Goal: Task Accomplishment & Management: Use online tool/utility

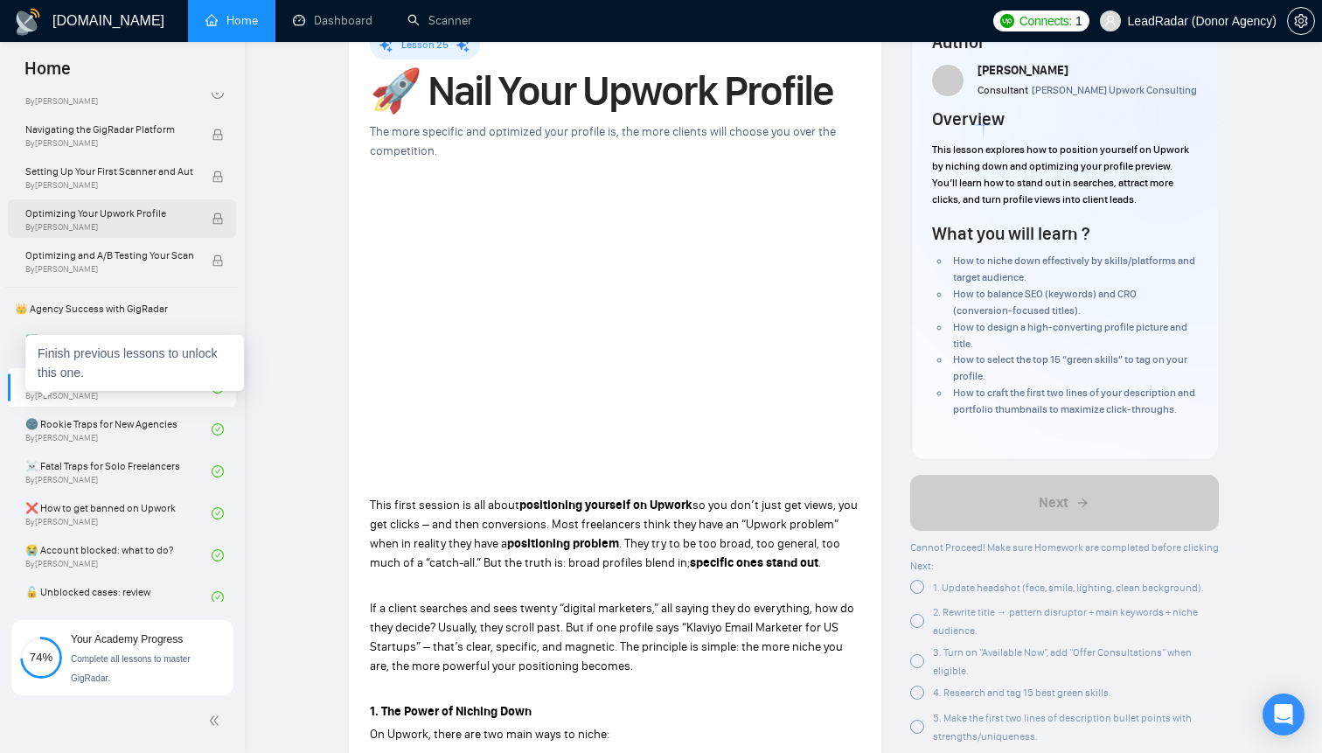
scroll to position [230, 0]
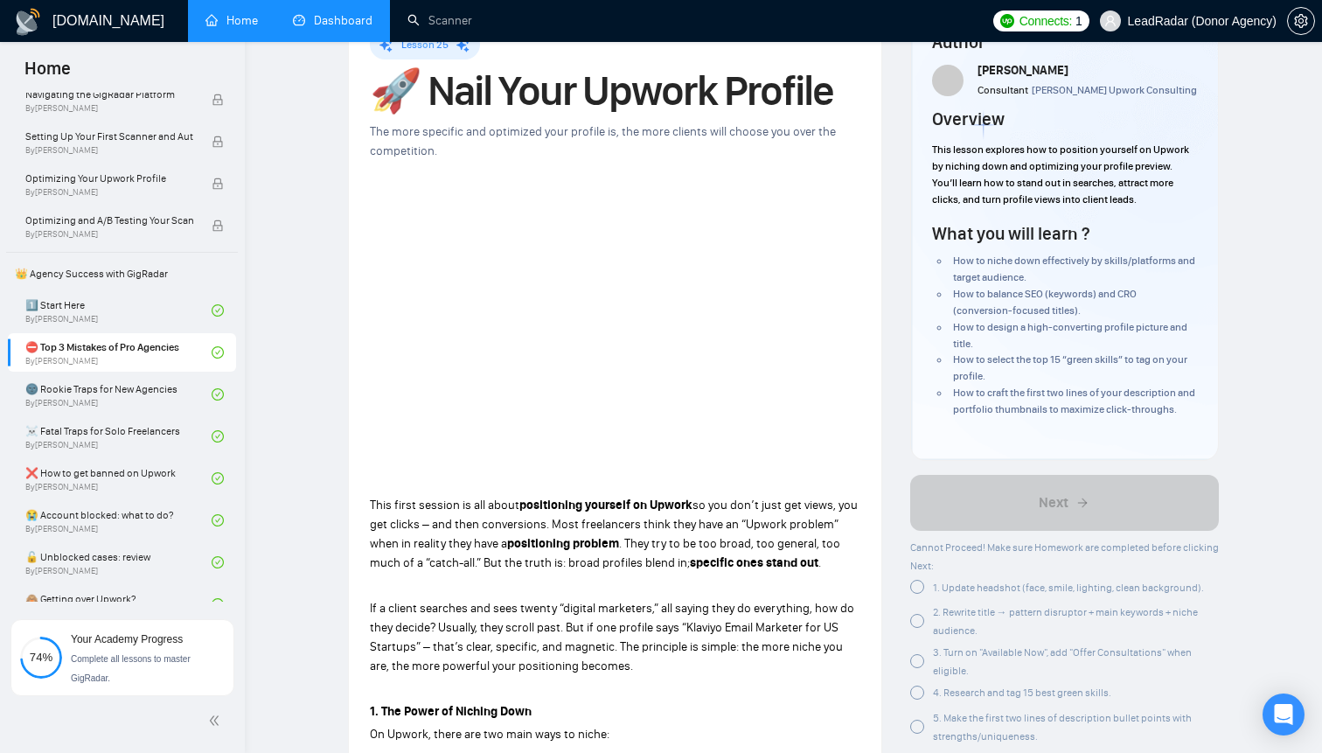
click at [346, 28] on link "Dashboard" at bounding box center [333, 20] width 80 height 15
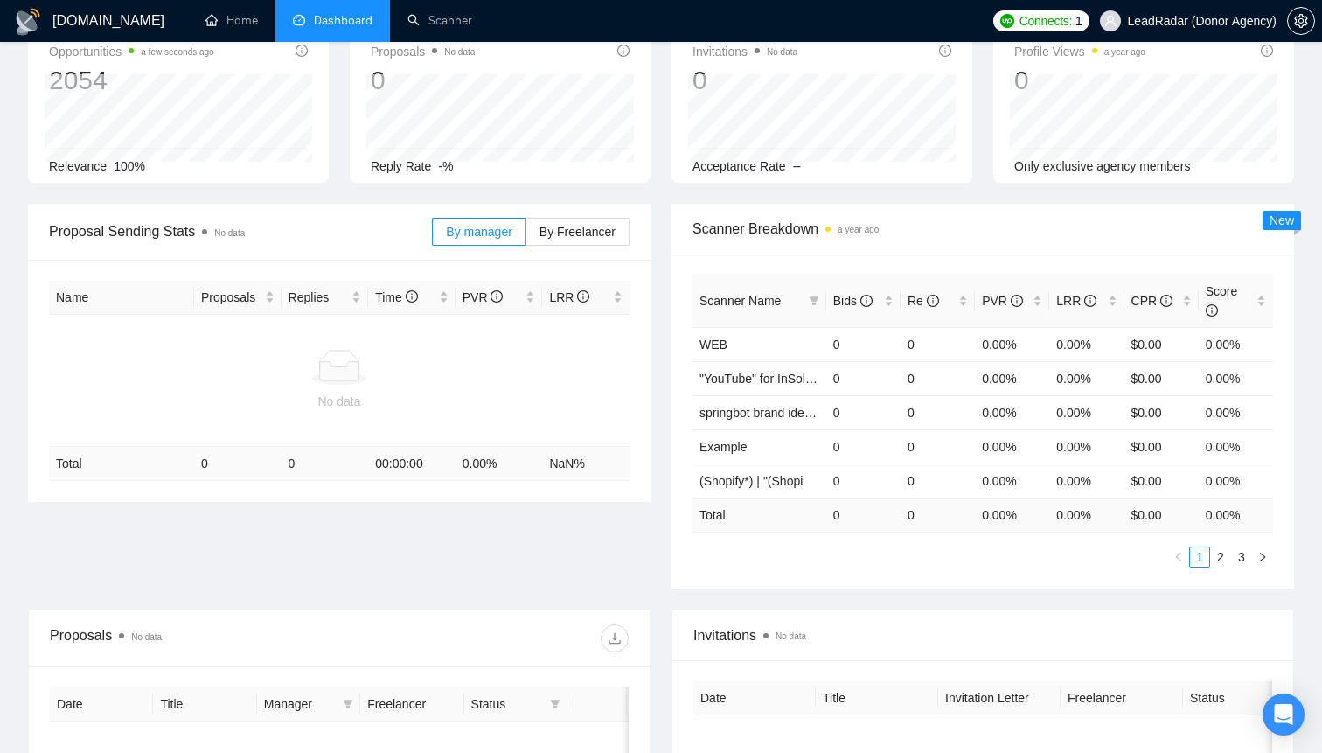
scroll to position [108, 0]
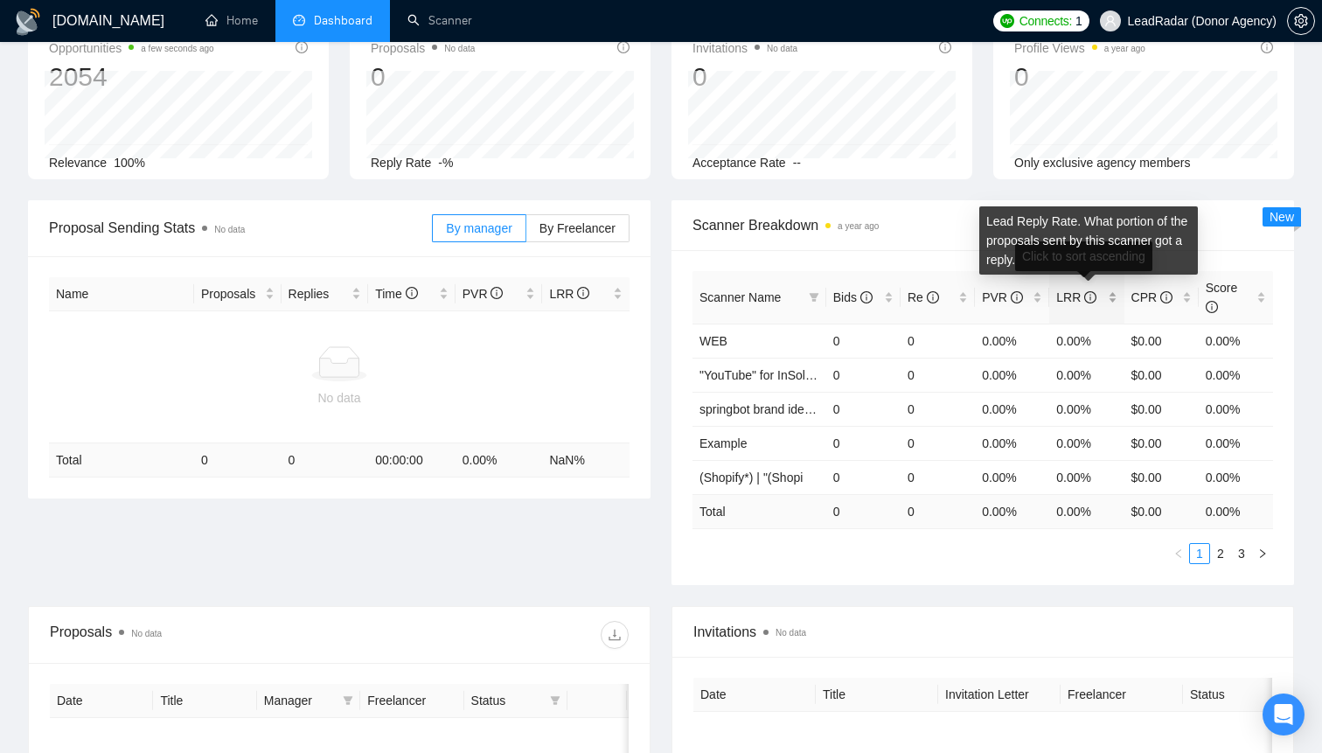
click at [1091, 298] on icon "info-circle" at bounding box center [1090, 297] width 12 height 12
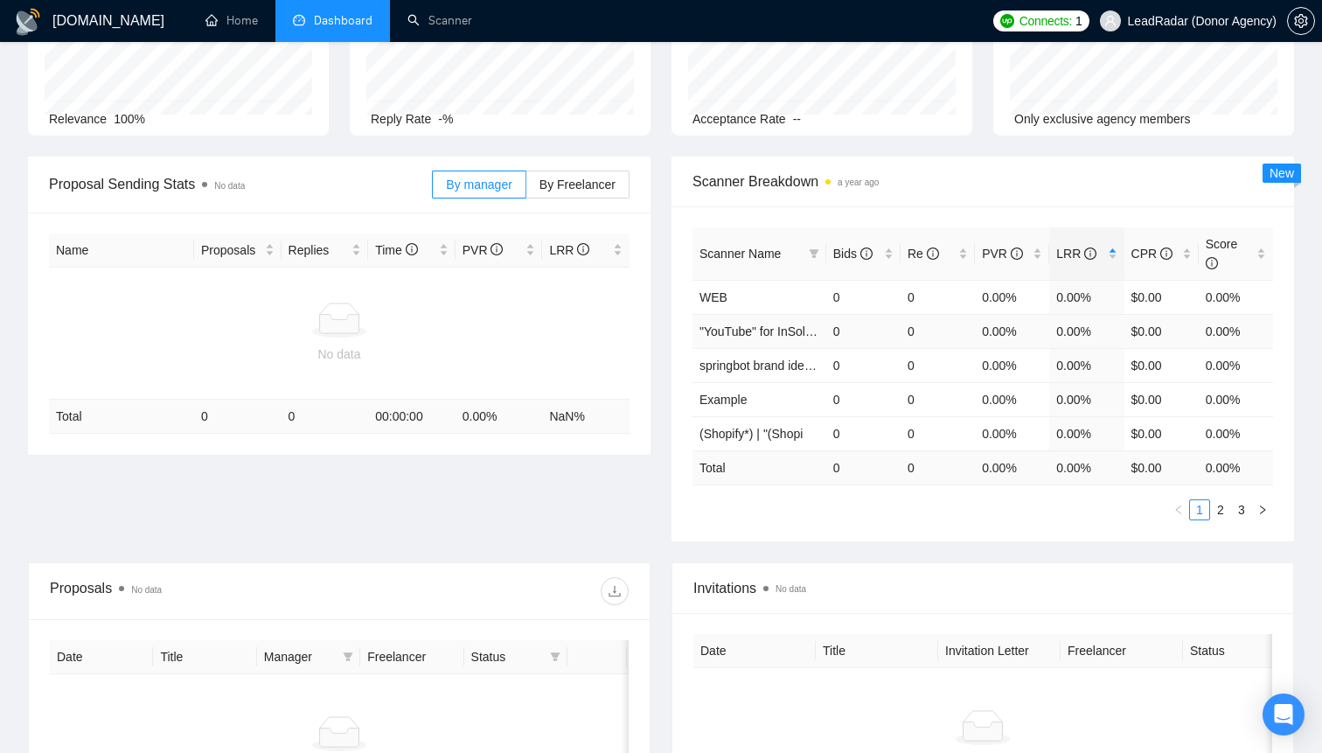
scroll to position [0, 0]
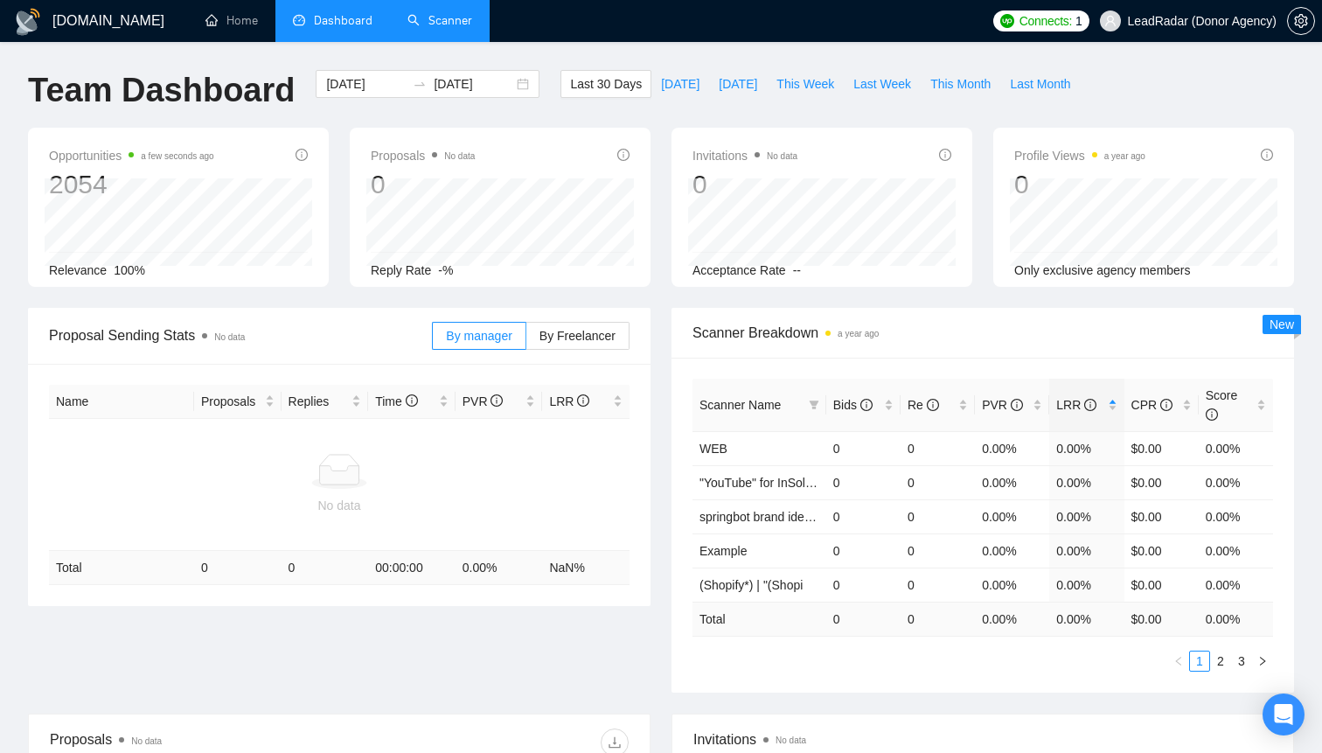
click at [436, 28] on link "Scanner" at bounding box center [440, 20] width 65 height 15
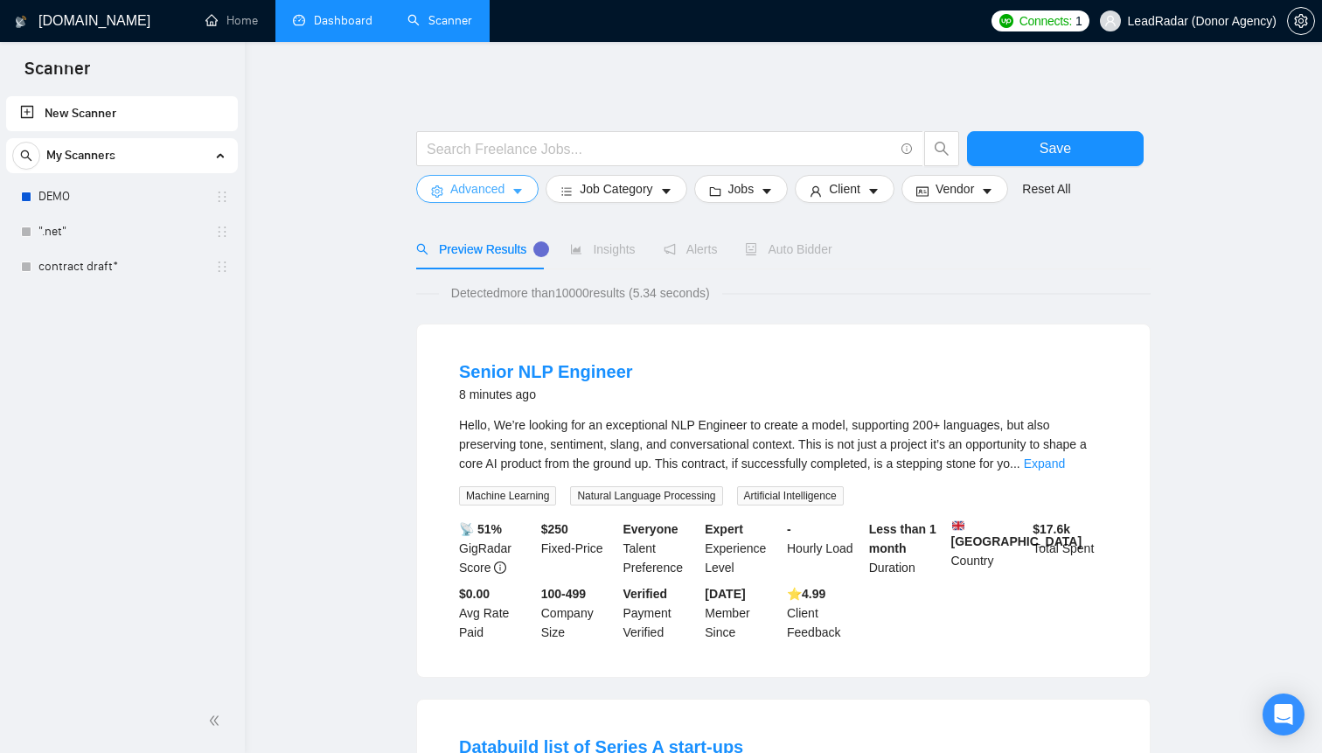
click at [511, 179] on button "Advanced" at bounding box center [477, 189] width 122 height 28
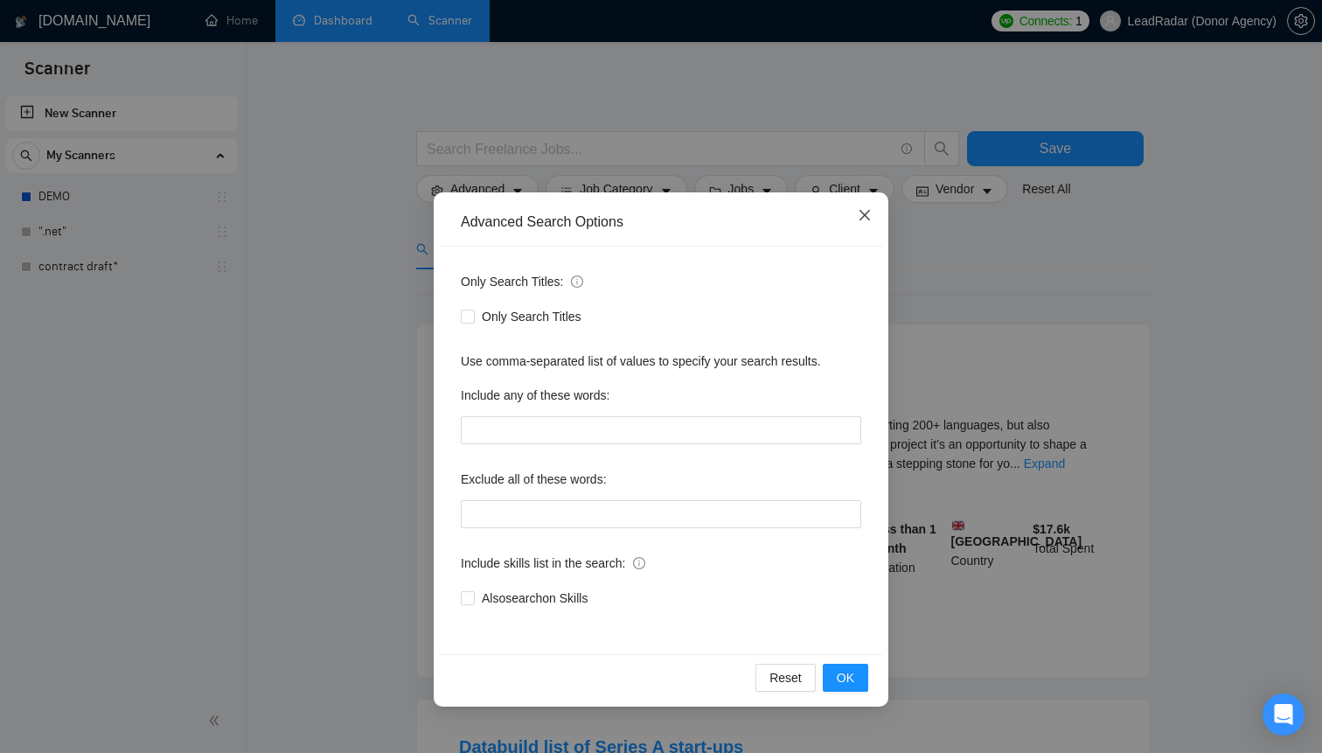
click at [861, 218] on icon "close" at bounding box center [865, 215] width 10 height 10
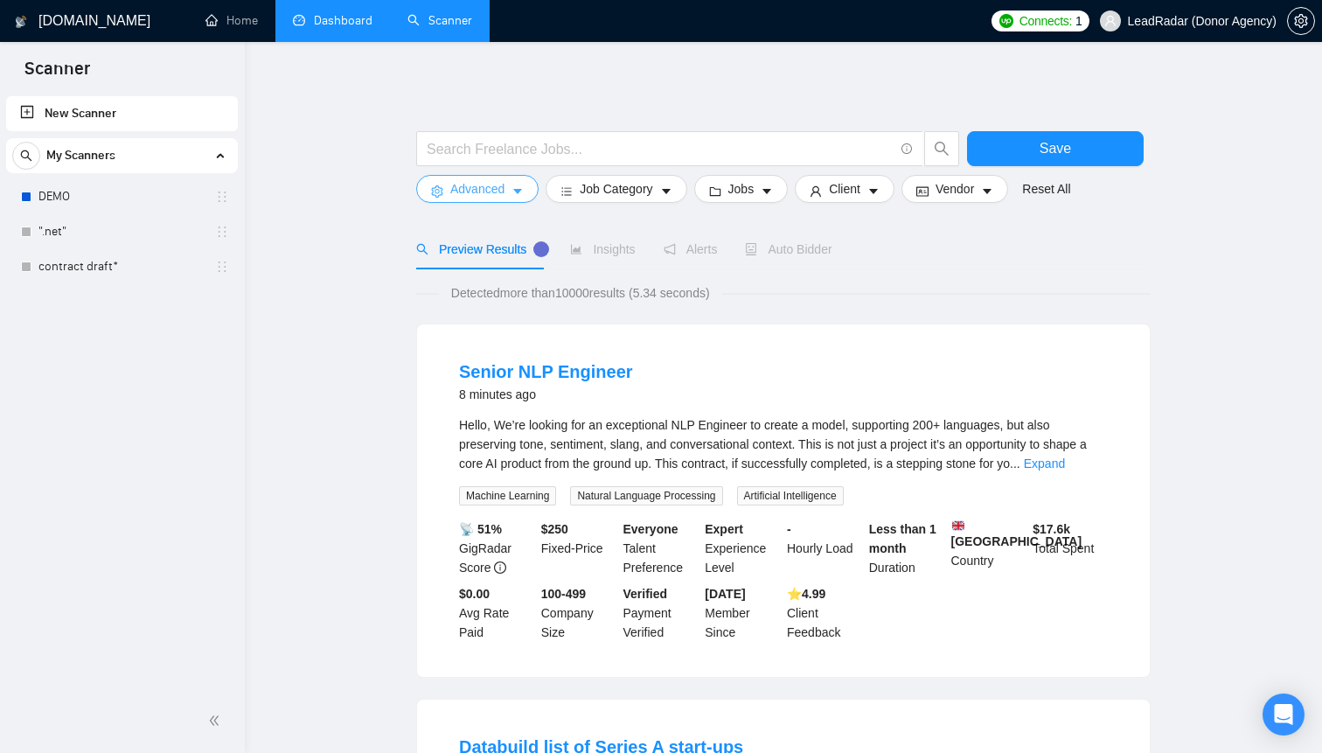
click at [505, 198] on span "Advanced" at bounding box center [477, 188] width 54 height 19
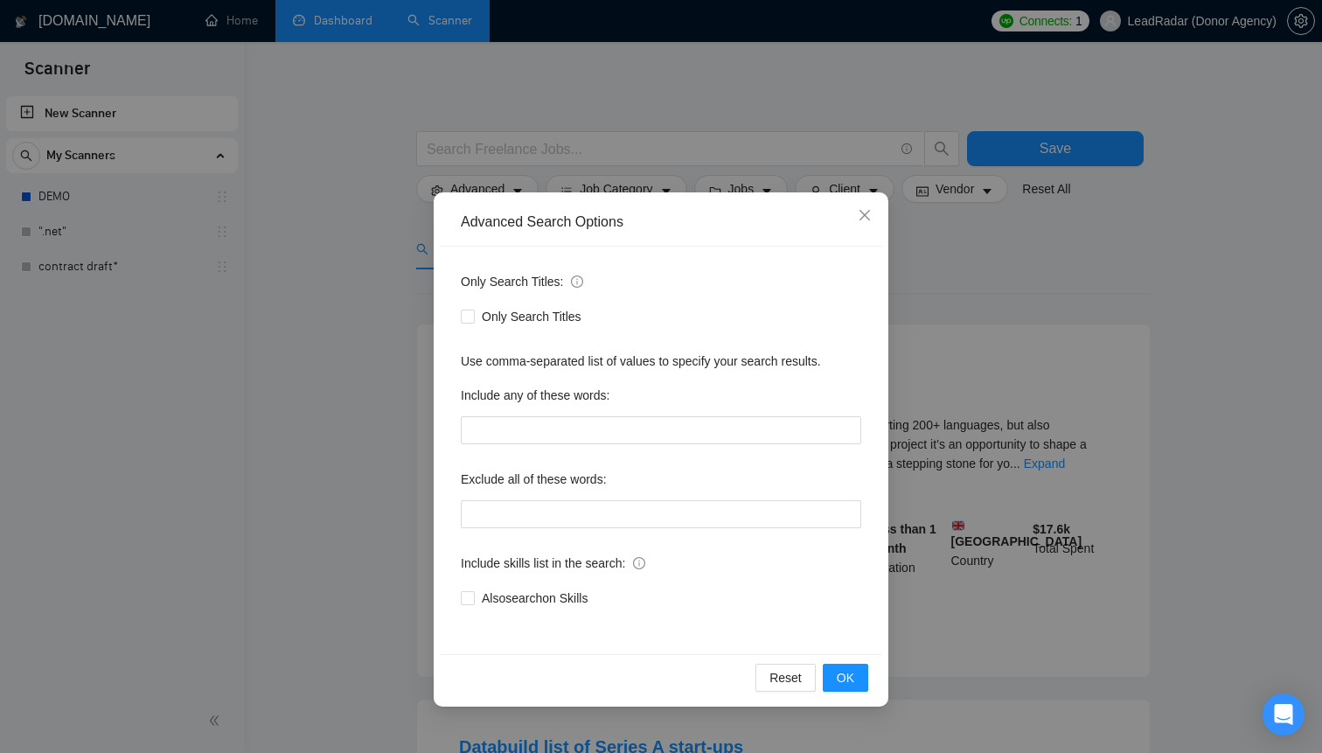
click at [520, 409] on div "Include any of these words:" at bounding box center [661, 398] width 401 height 35
click at [508, 421] on input "text" at bounding box center [661, 430] width 401 height 28
click at [861, 220] on icon "close" at bounding box center [865, 215] width 10 height 10
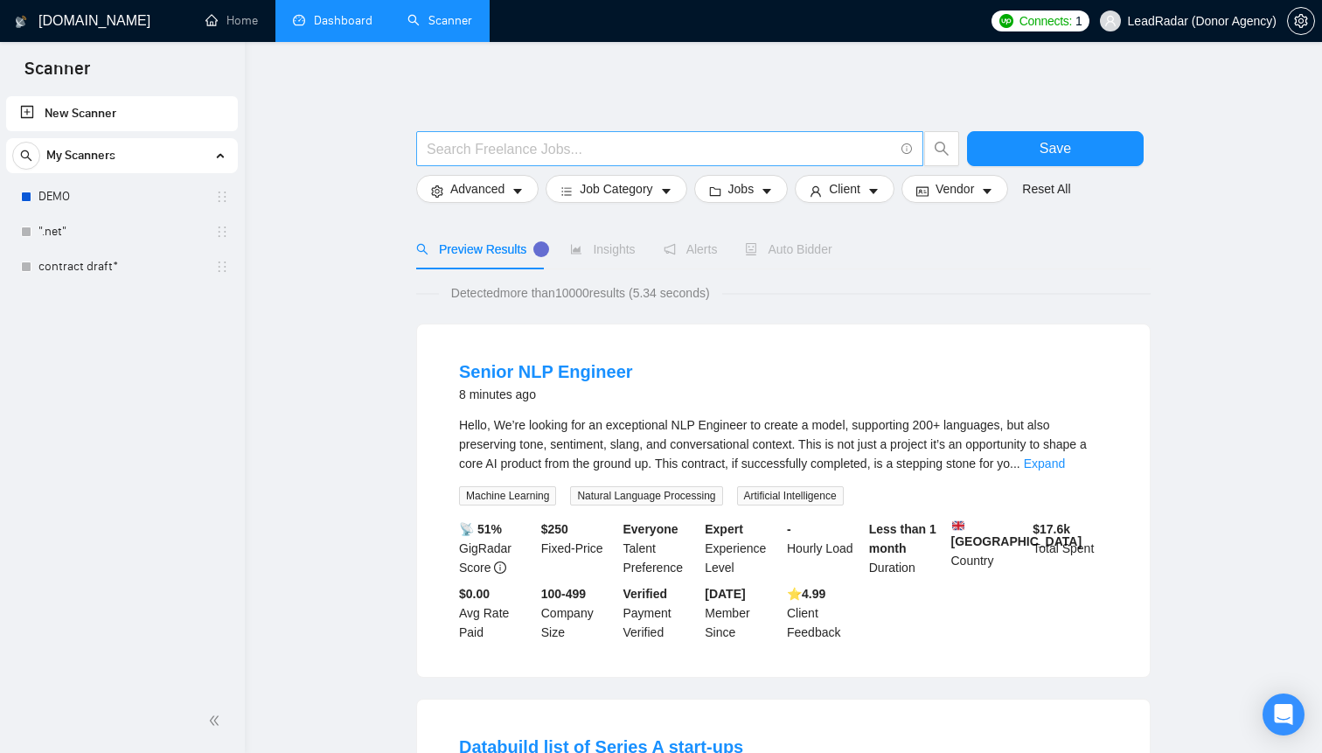
click at [547, 159] on input "text" at bounding box center [660, 149] width 467 height 22
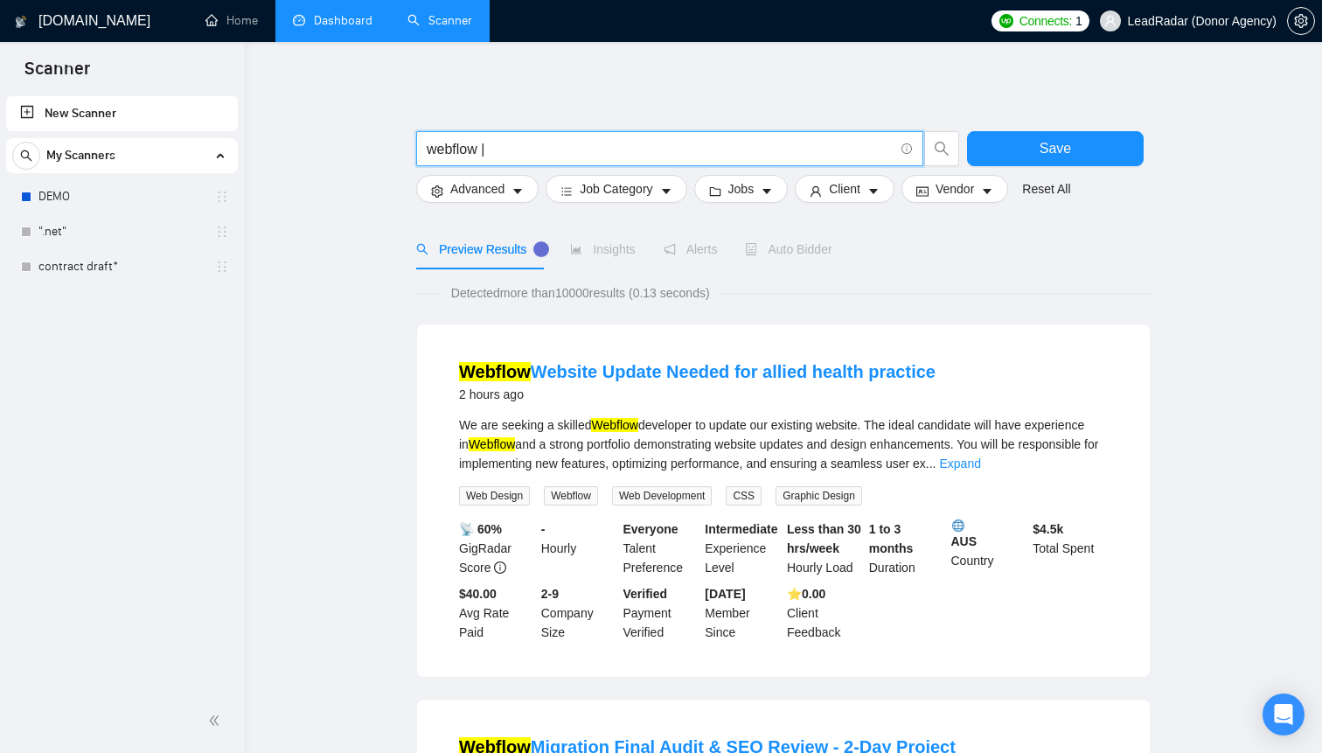
type input "webflow |"
click at [673, 203] on form "webflow | Save Advanced Job Category Jobs Client Vendor Reset All" at bounding box center [783, 163] width 735 height 98
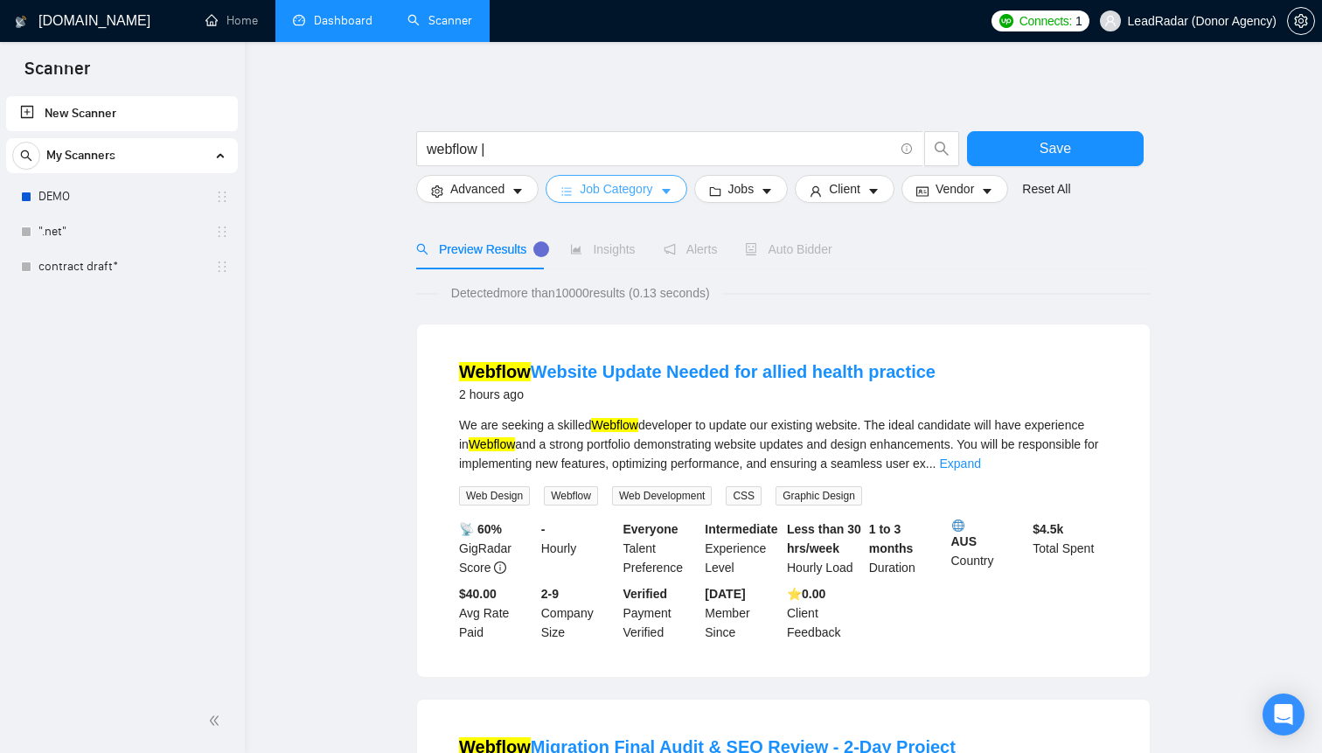
click at [627, 192] on span "Job Category" at bounding box center [616, 188] width 73 height 19
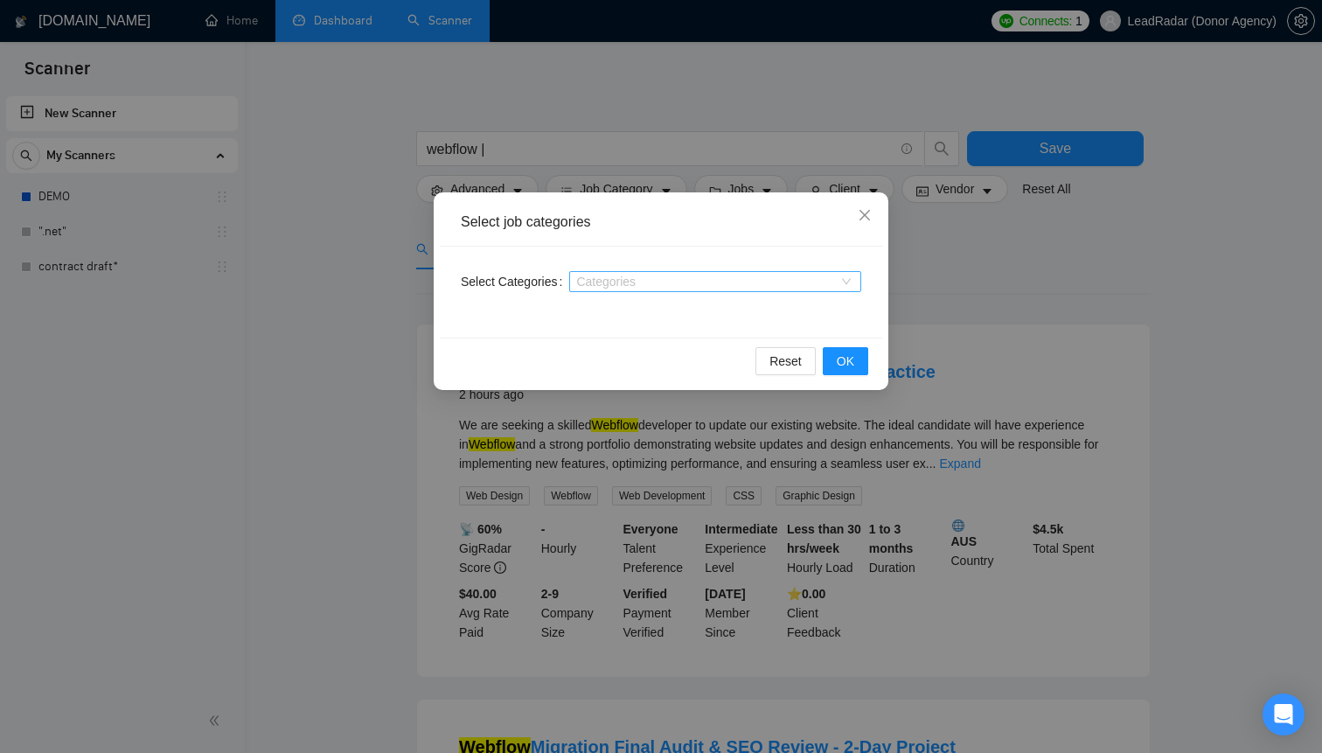
click at [694, 272] on div "Categories" at bounding box center [715, 281] width 292 height 21
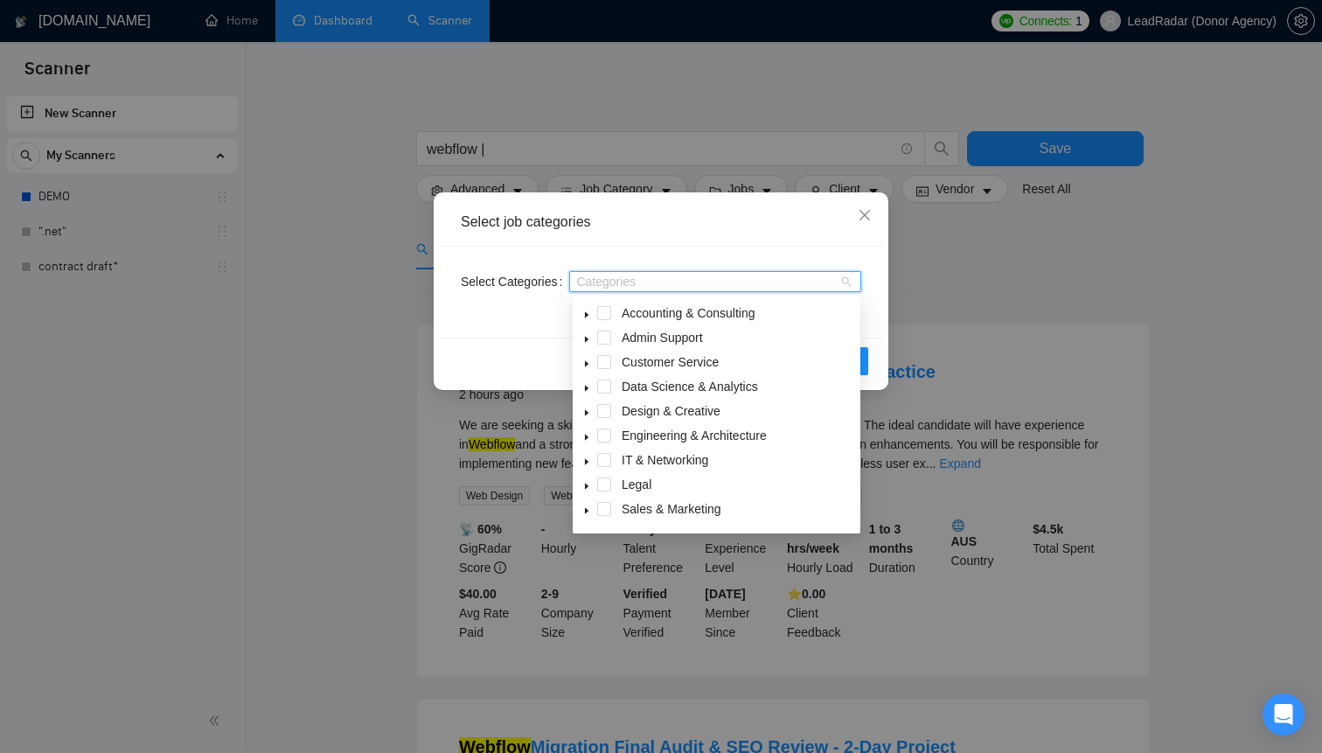
click at [587, 359] on span "caret-down" at bounding box center [586, 363] width 9 height 9
click at [581, 361] on span at bounding box center [586, 362] width 21 height 21
click at [742, 230] on div "Select job categories" at bounding box center [661, 222] width 401 height 19
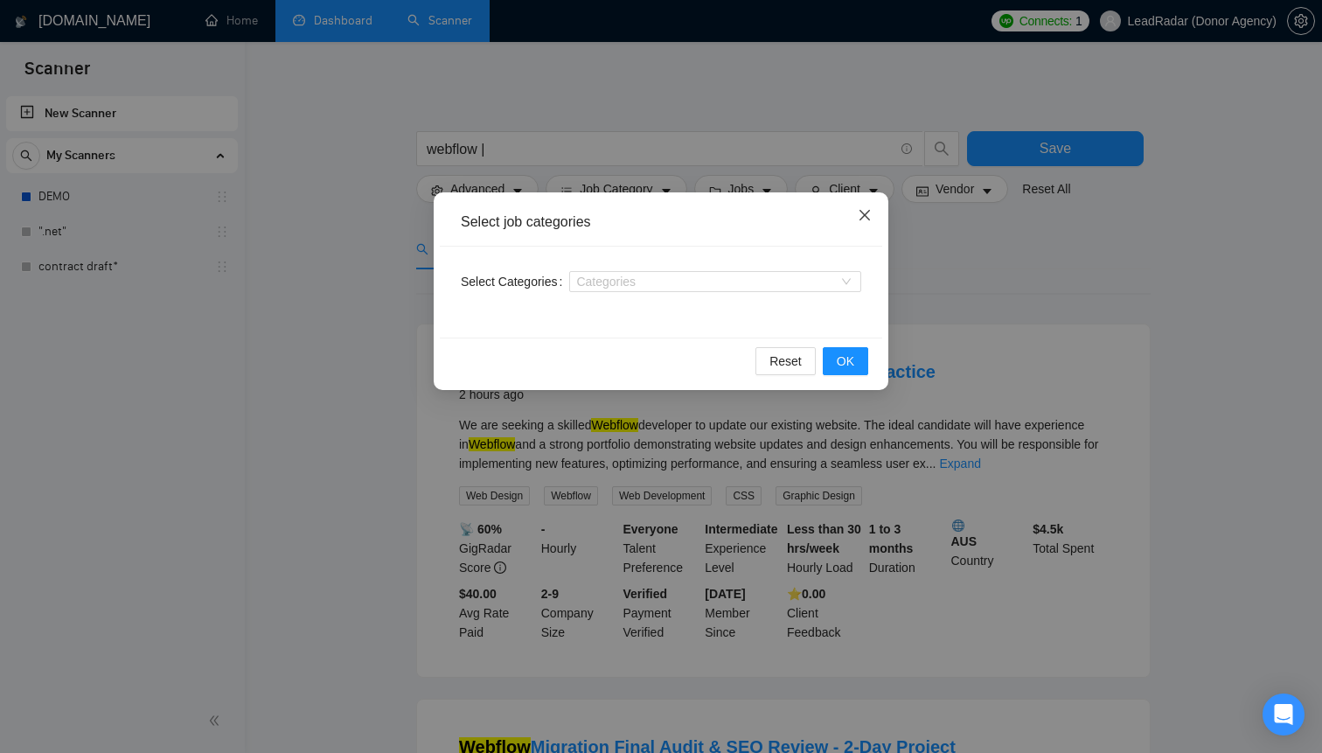
click at [854, 222] on span "Close" at bounding box center [864, 215] width 47 height 47
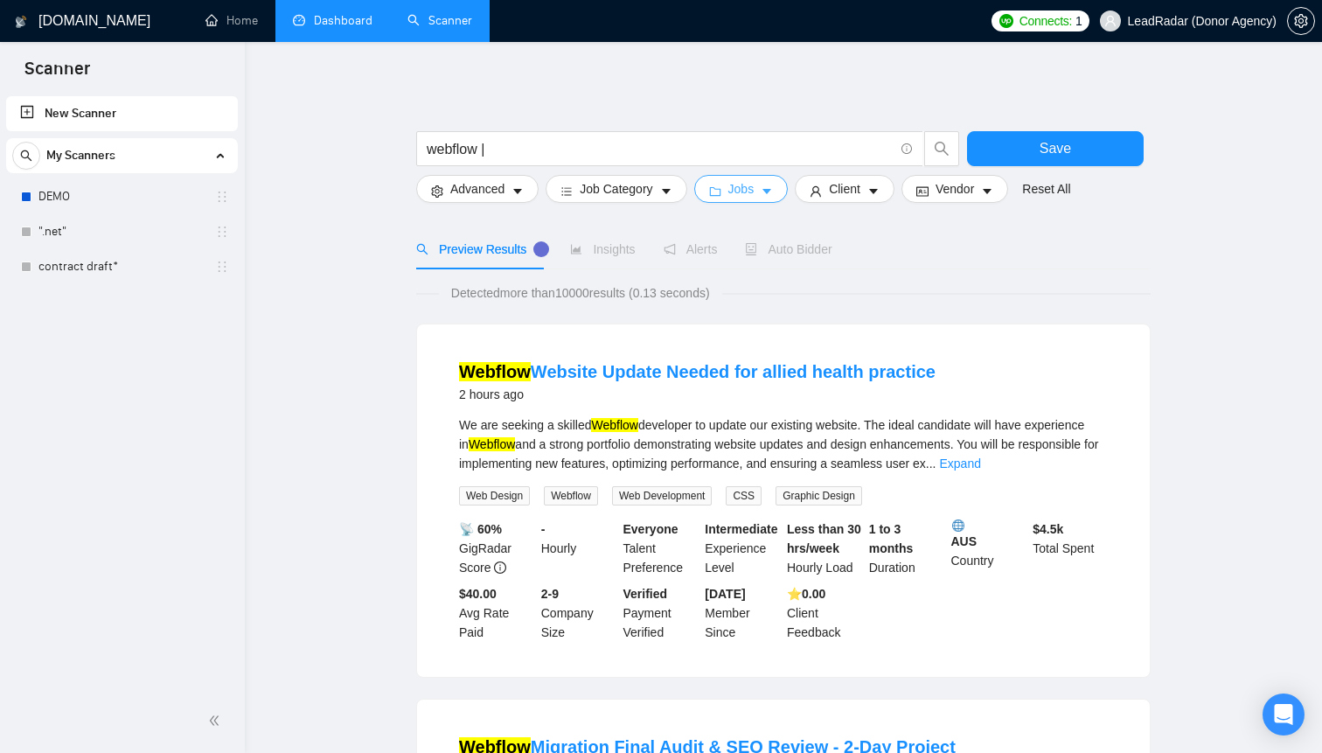
click at [745, 192] on span "Jobs" at bounding box center [742, 188] width 26 height 19
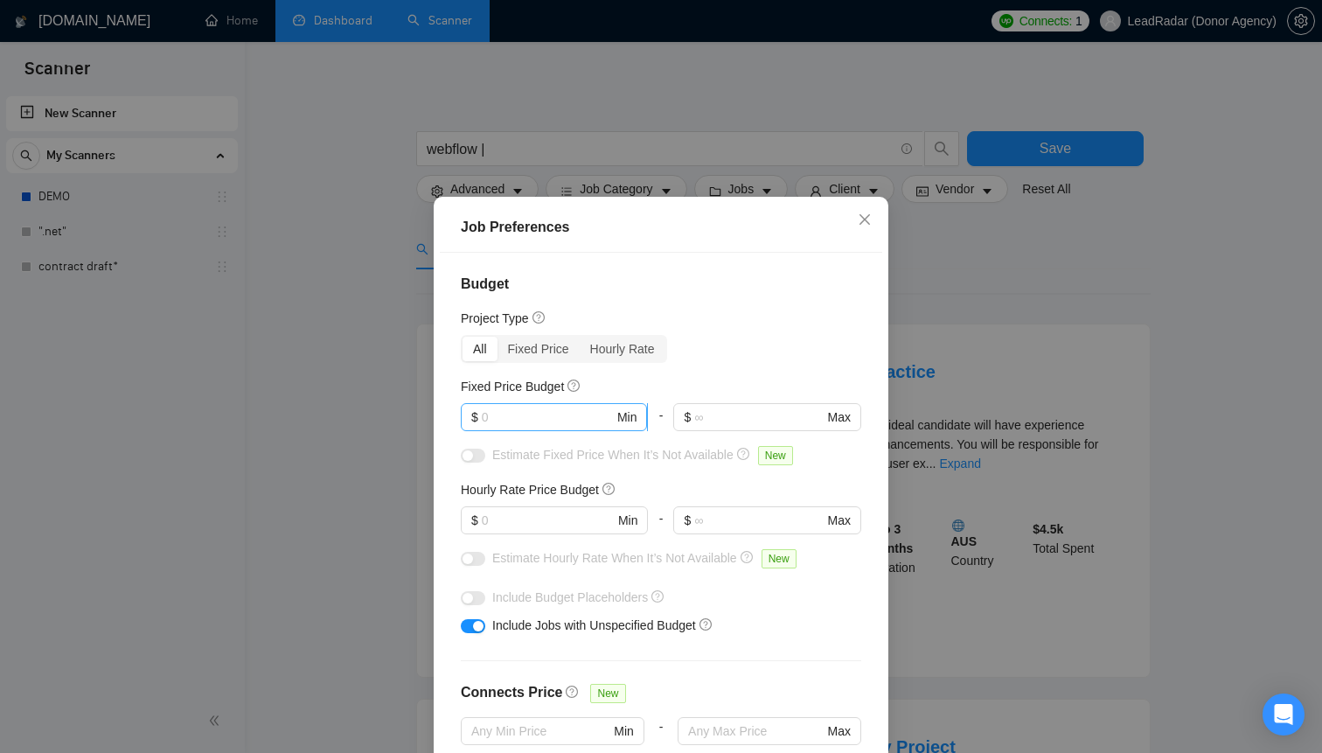
click at [517, 408] on input "text" at bounding box center [548, 417] width 132 height 19
type input "5000"
click at [766, 348] on div "All Fixed Price Hourly Rate" at bounding box center [661, 349] width 401 height 28
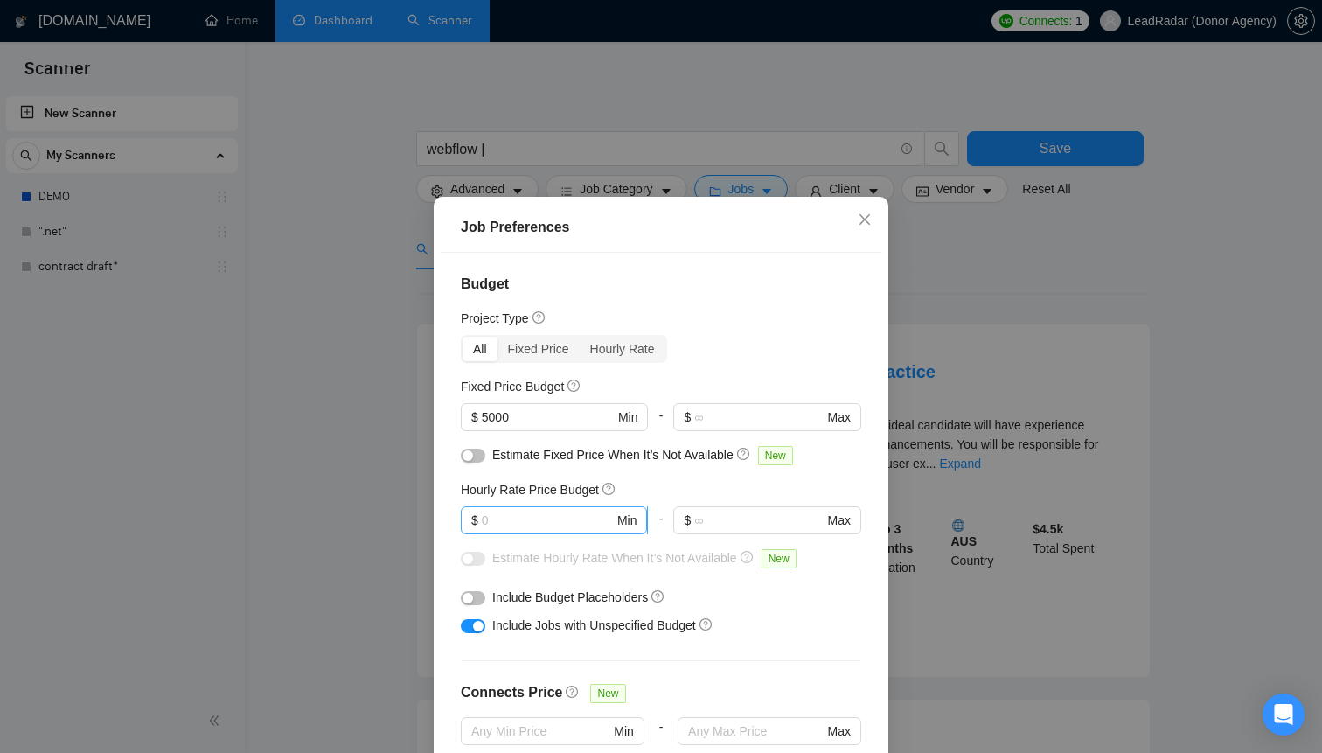
click at [530, 524] on input "text" at bounding box center [548, 520] width 132 height 19
type input "0"
type input "40"
click at [718, 529] on span "$ Max" at bounding box center [766, 520] width 186 height 28
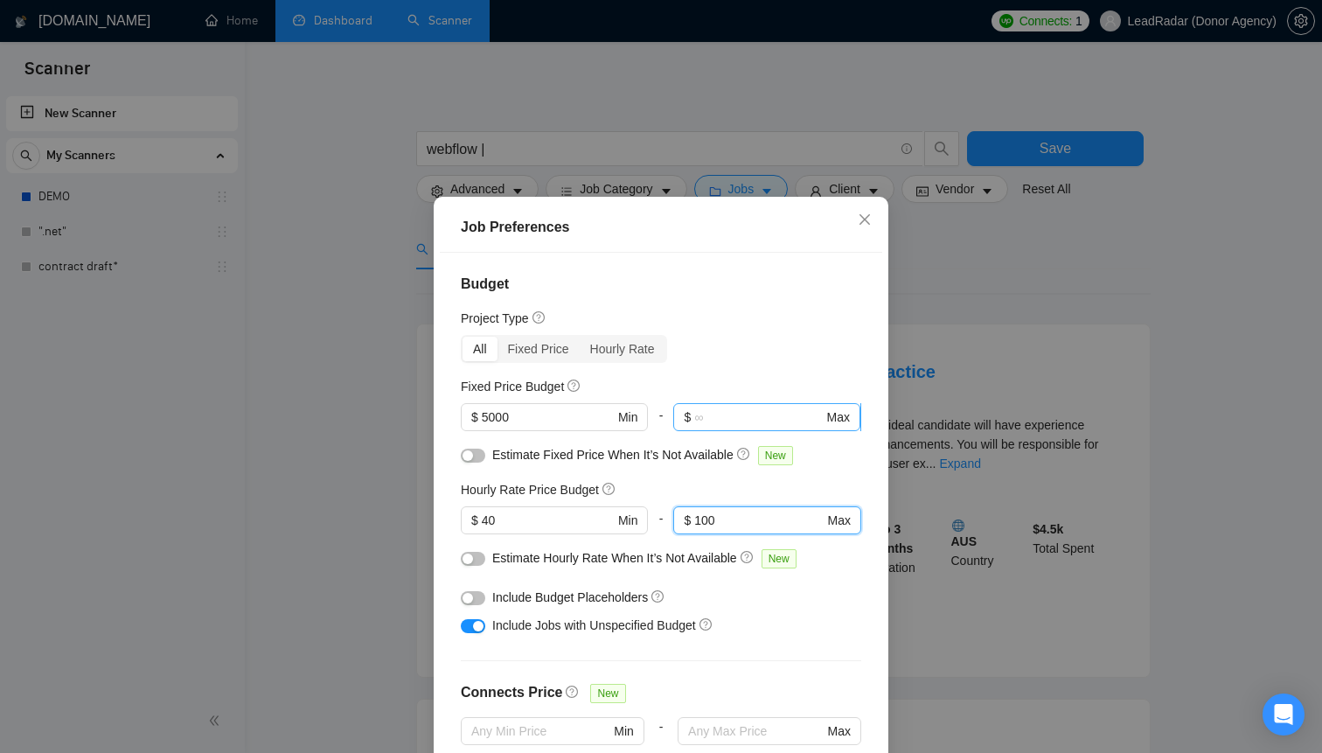
type input "100"
click at [718, 404] on span "$ Max" at bounding box center [766, 417] width 186 height 28
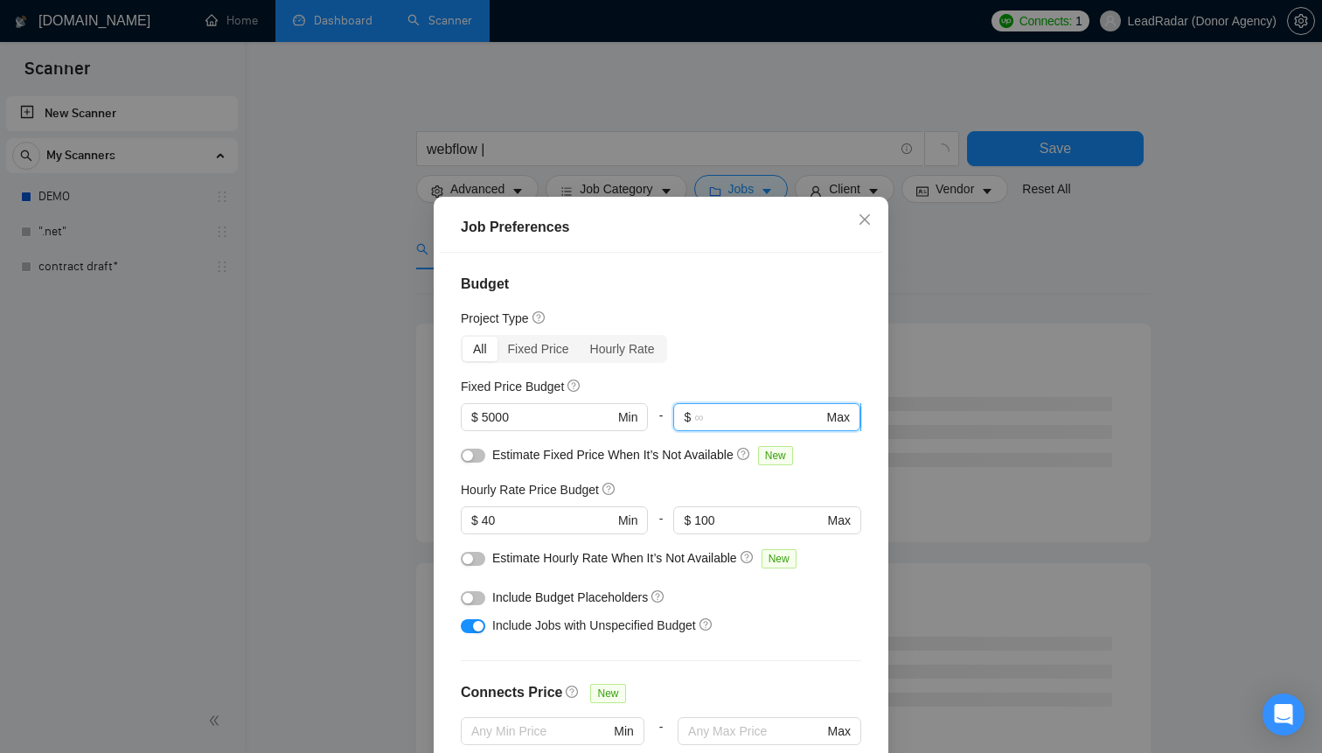
click at [718, 416] on input "text" at bounding box center [758, 417] width 129 height 19
type input "10000"
click at [737, 326] on div "Project Type" at bounding box center [661, 318] width 401 height 19
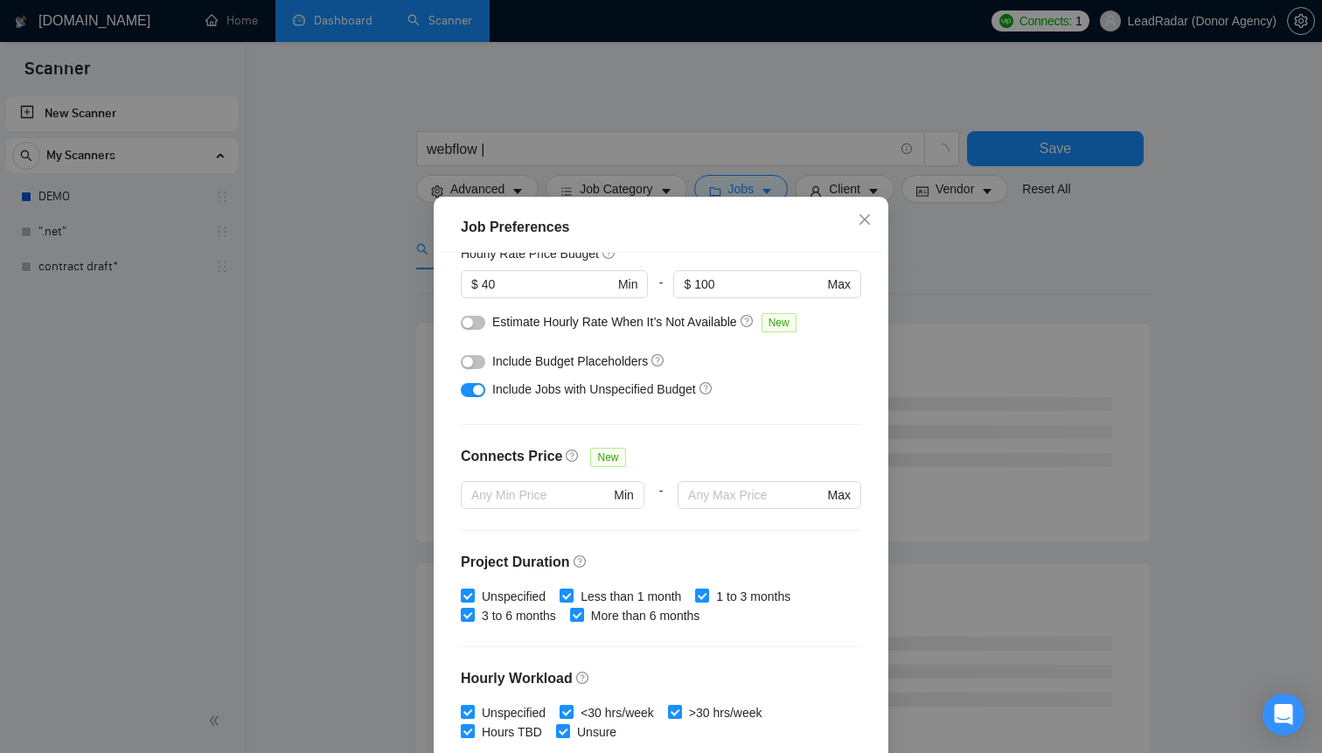
scroll to position [242, 0]
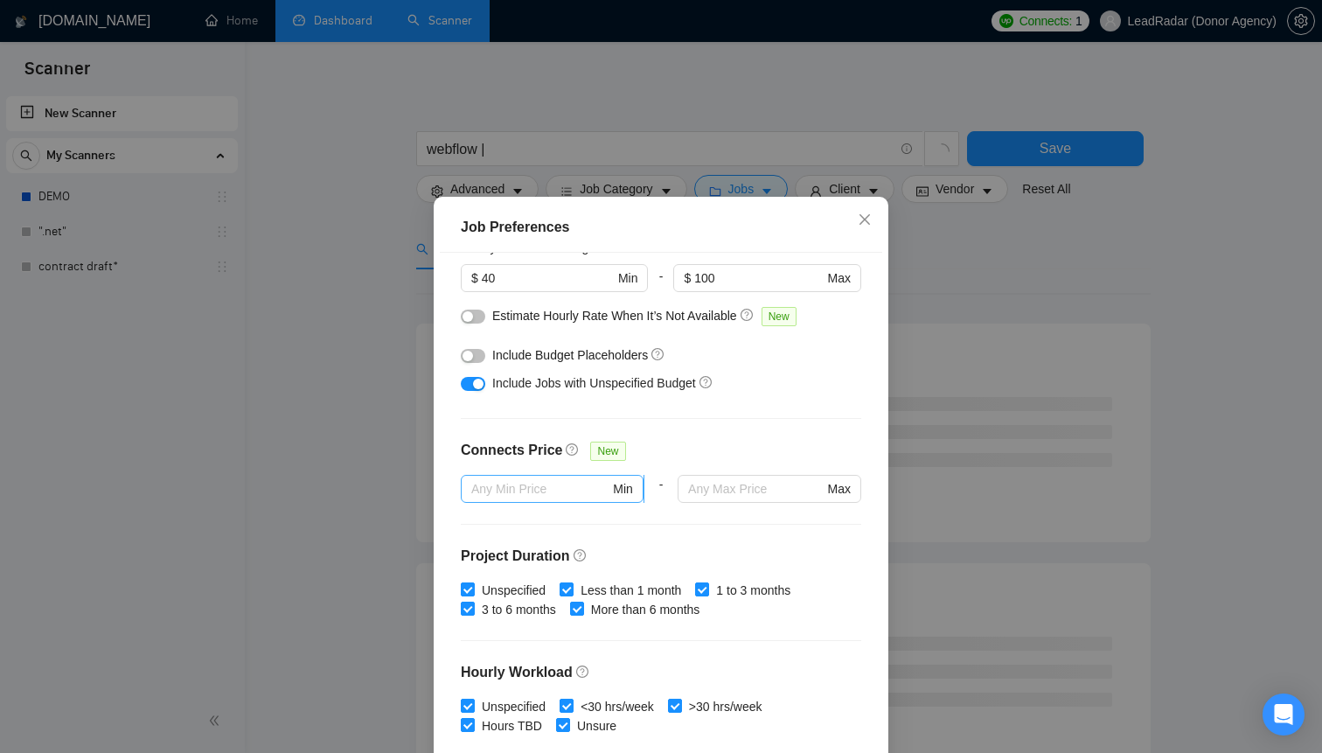
click at [521, 495] on input "text" at bounding box center [540, 488] width 138 height 19
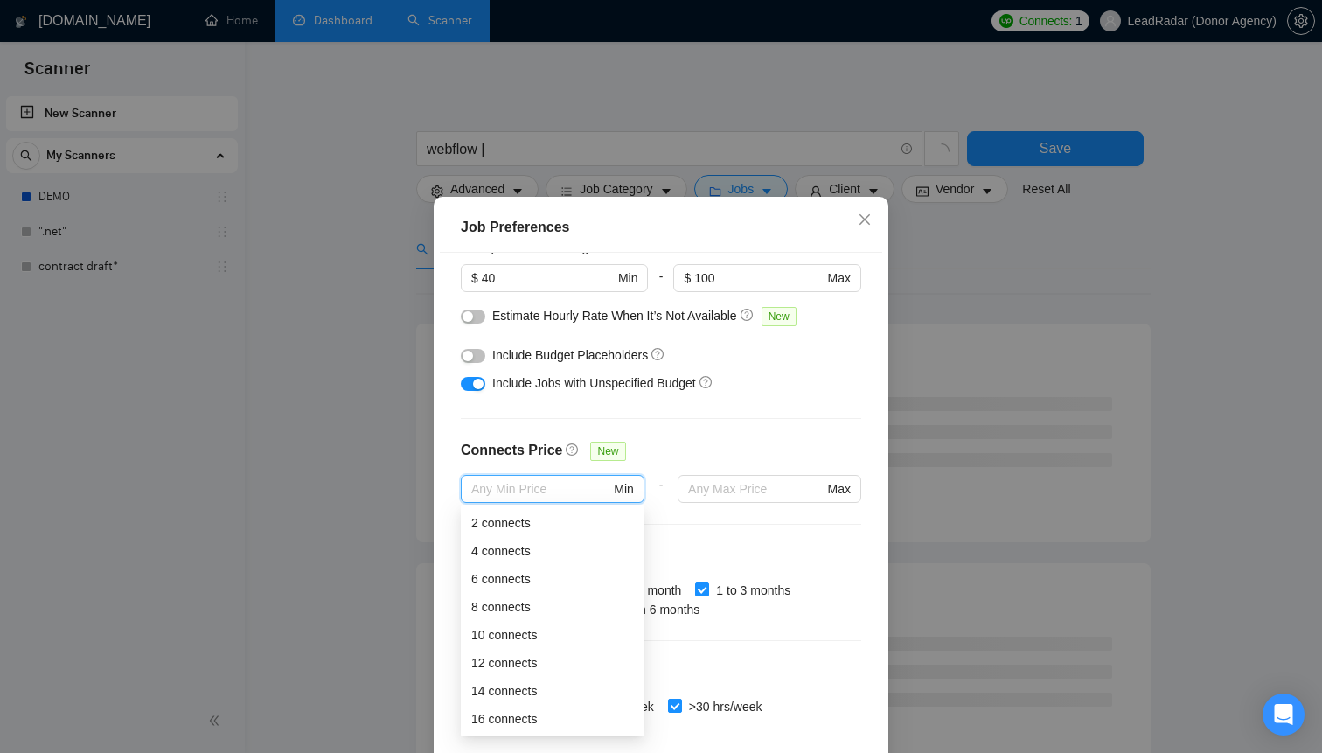
click at [697, 545] on div "Budget Project Type All Fixed Price Hourly Rate Fixed Price Budget $ 5000 Min -…" at bounding box center [661, 516] width 443 height 527
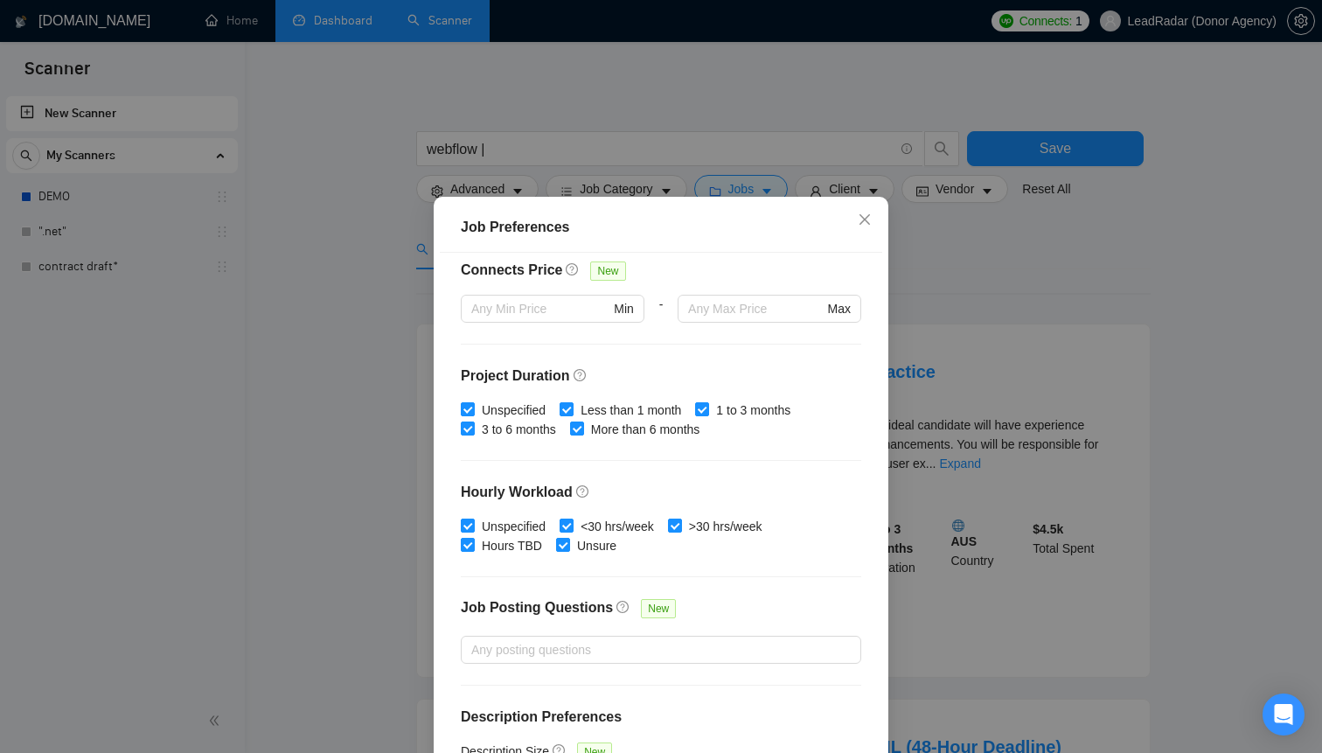
scroll to position [458, 0]
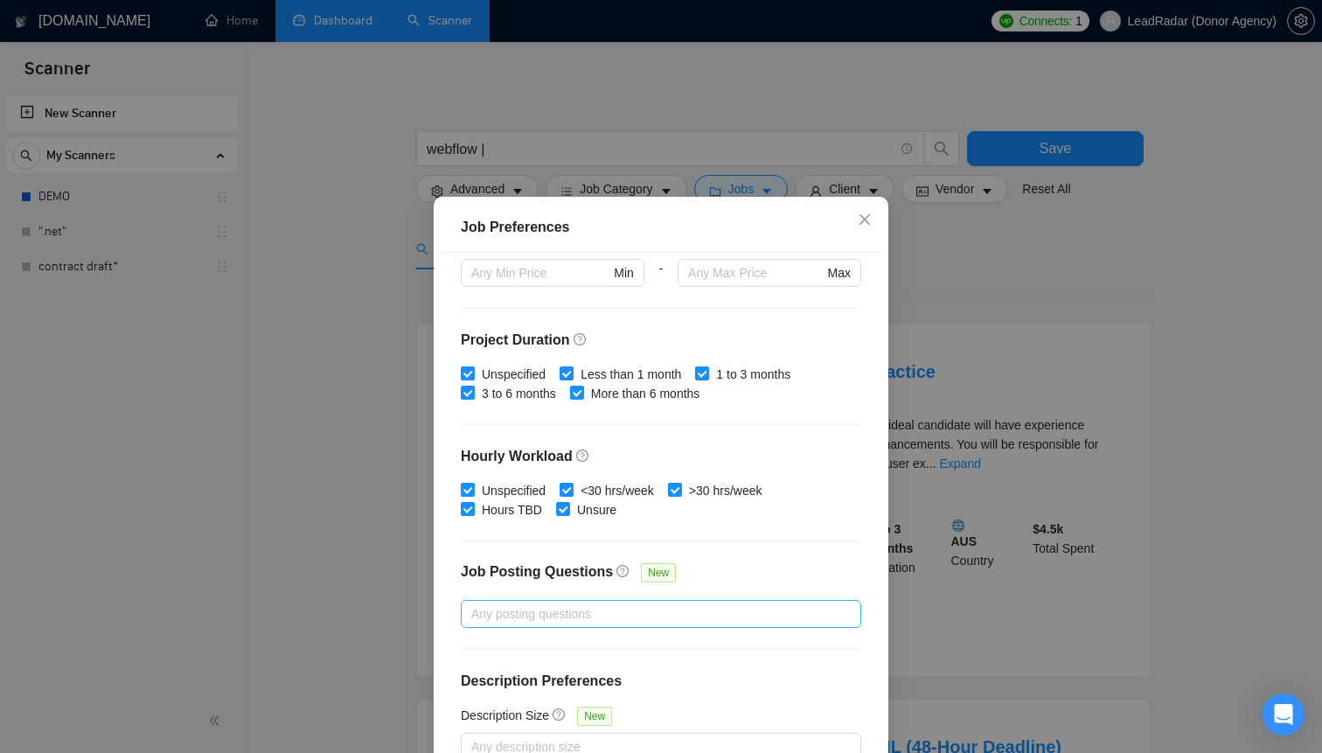
click at [530, 610] on div at bounding box center [652, 613] width 374 height 21
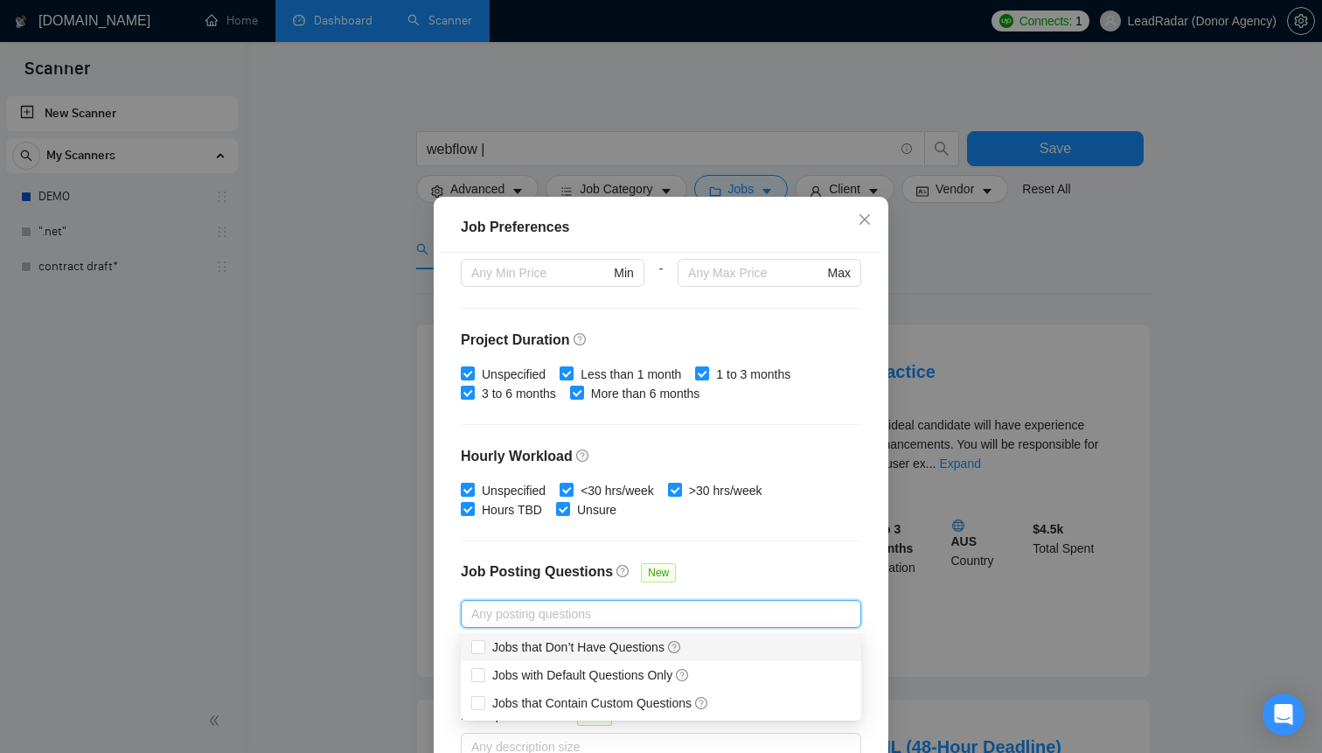
scroll to position [103, 0]
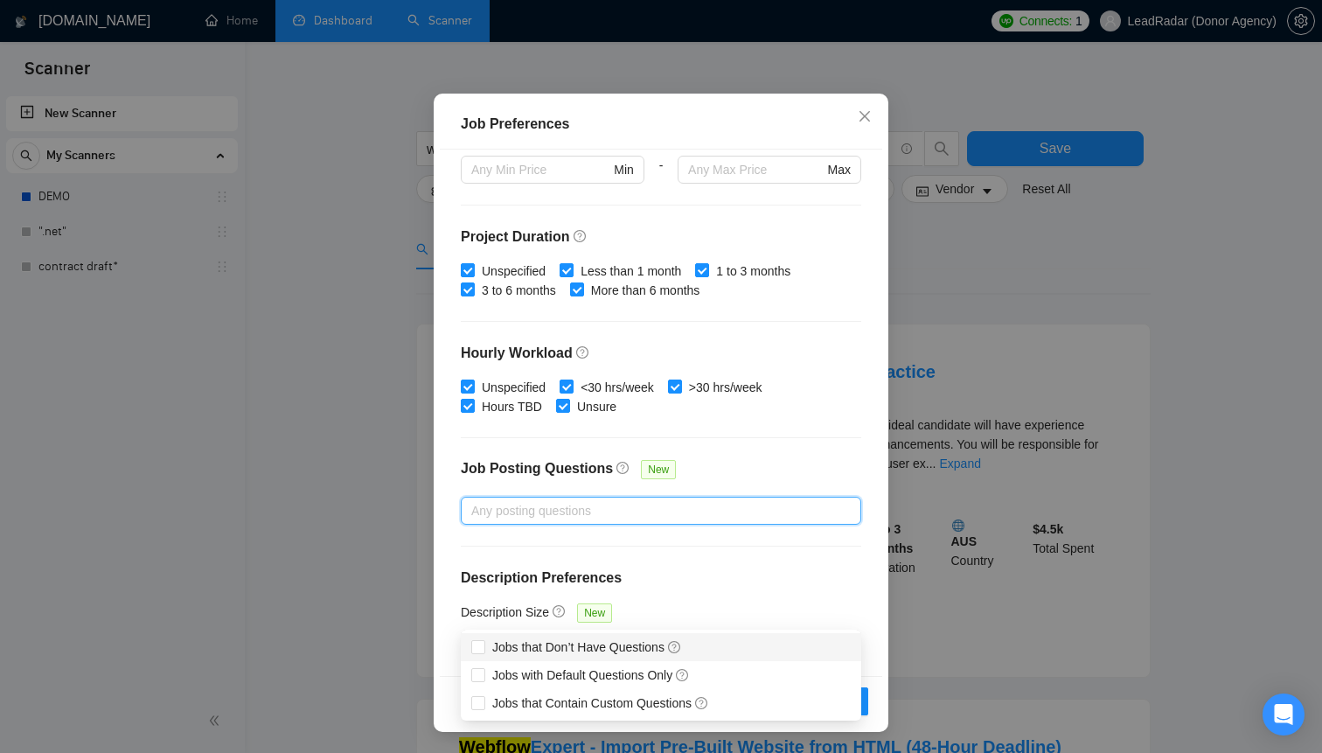
click at [753, 437] on div at bounding box center [661, 437] width 401 height 1
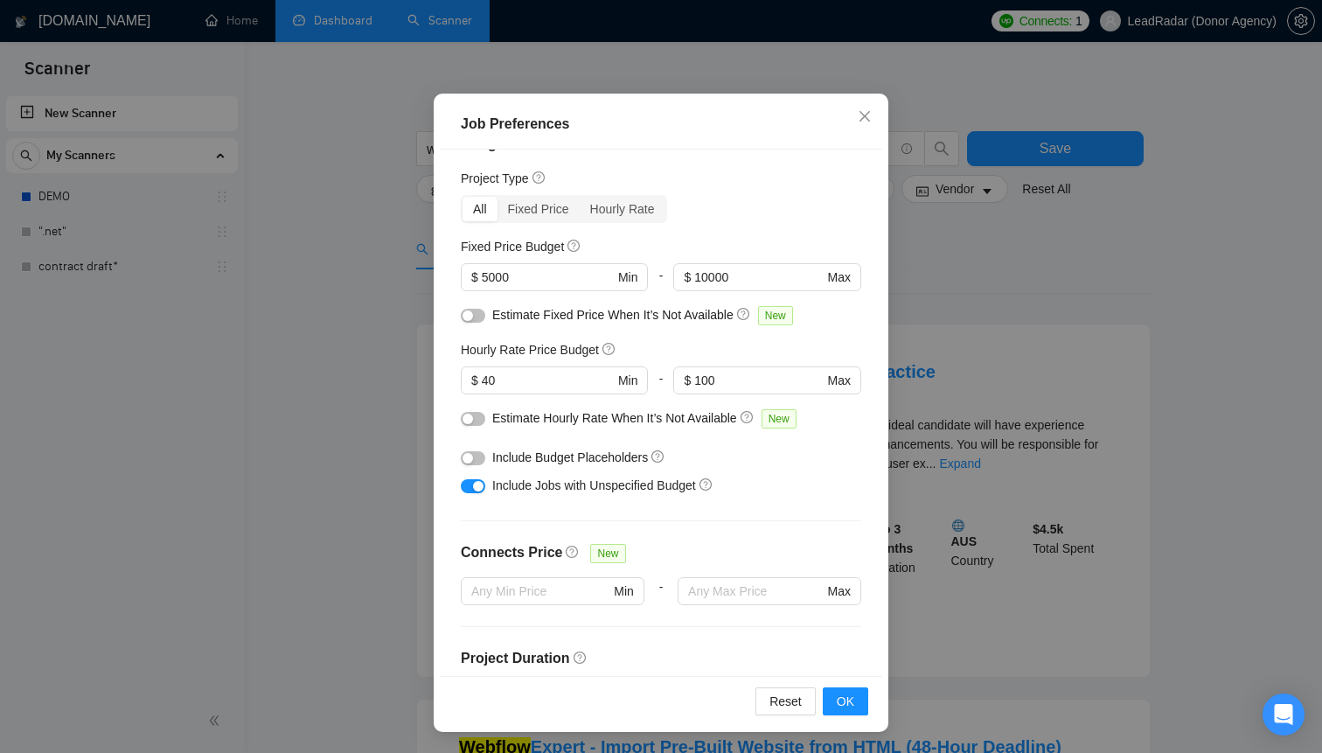
scroll to position [36, 0]
click at [858, 707] on button "OK" at bounding box center [845, 701] width 45 height 28
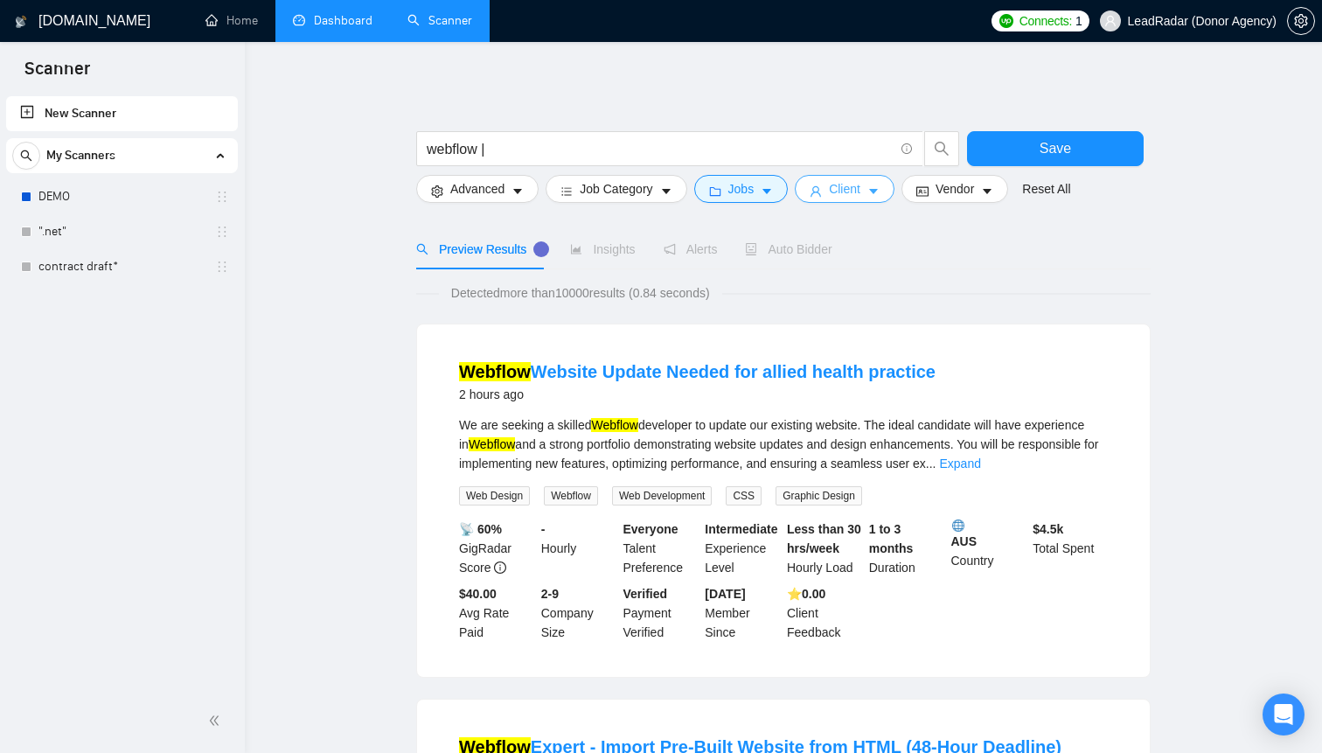
click at [861, 191] on span "Client" at bounding box center [844, 188] width 31 height 19
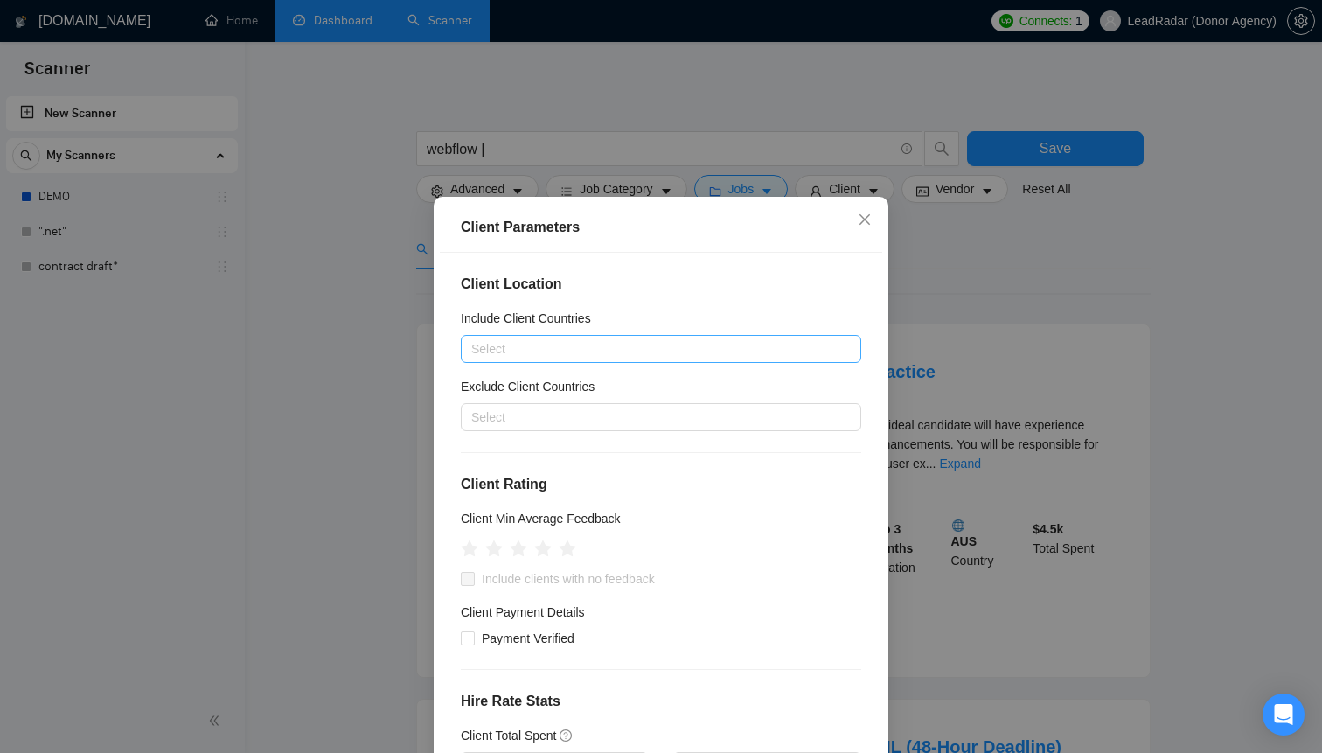
click at [537, 353] on div at bounding box center [652, 348] width 374 height 21
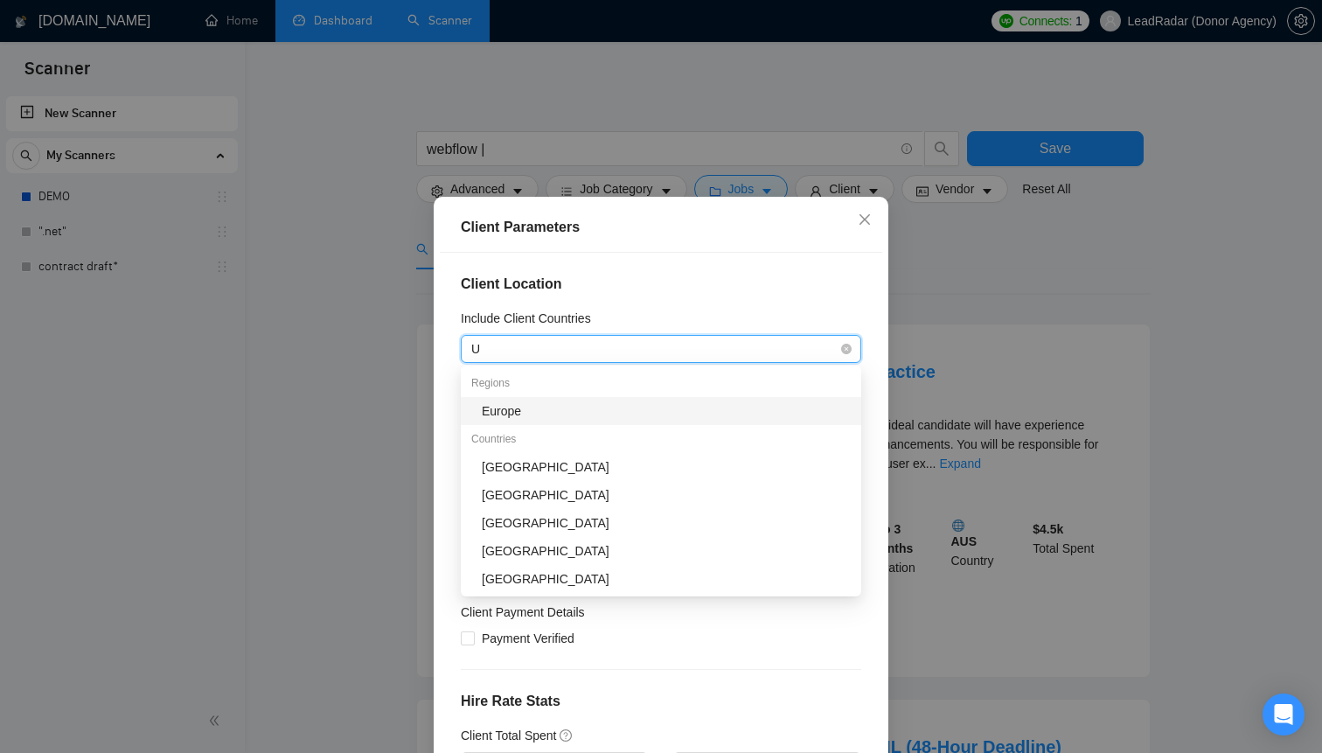
type input "Un"
click at [544, 400] on div "[GEOGRAPHIC_DATA]" at bounding box center [661, 411] width 401 height 28
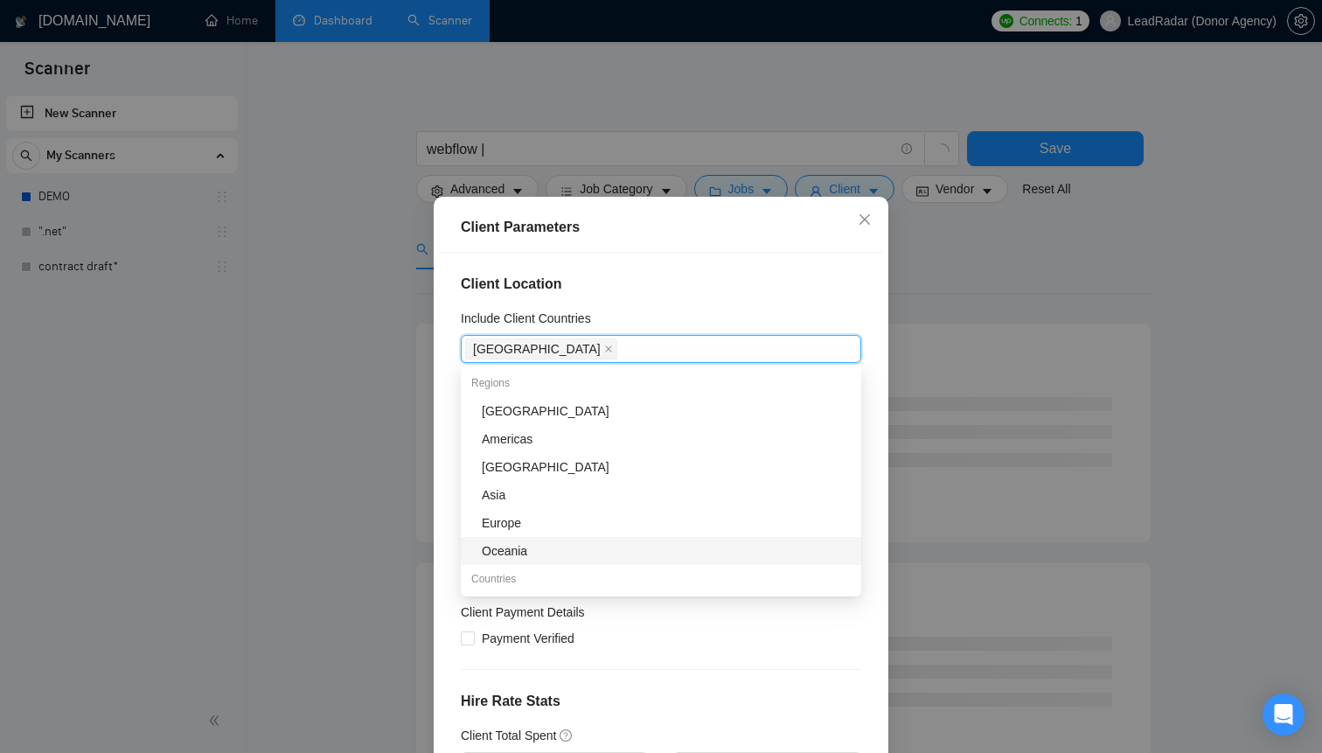
click at [724, 689] on div "Client Location Include Client Countries [GEOGRAPHIC_DATA] Exclude Client Count…" at bounding box center [661, 516] width 443 height 527
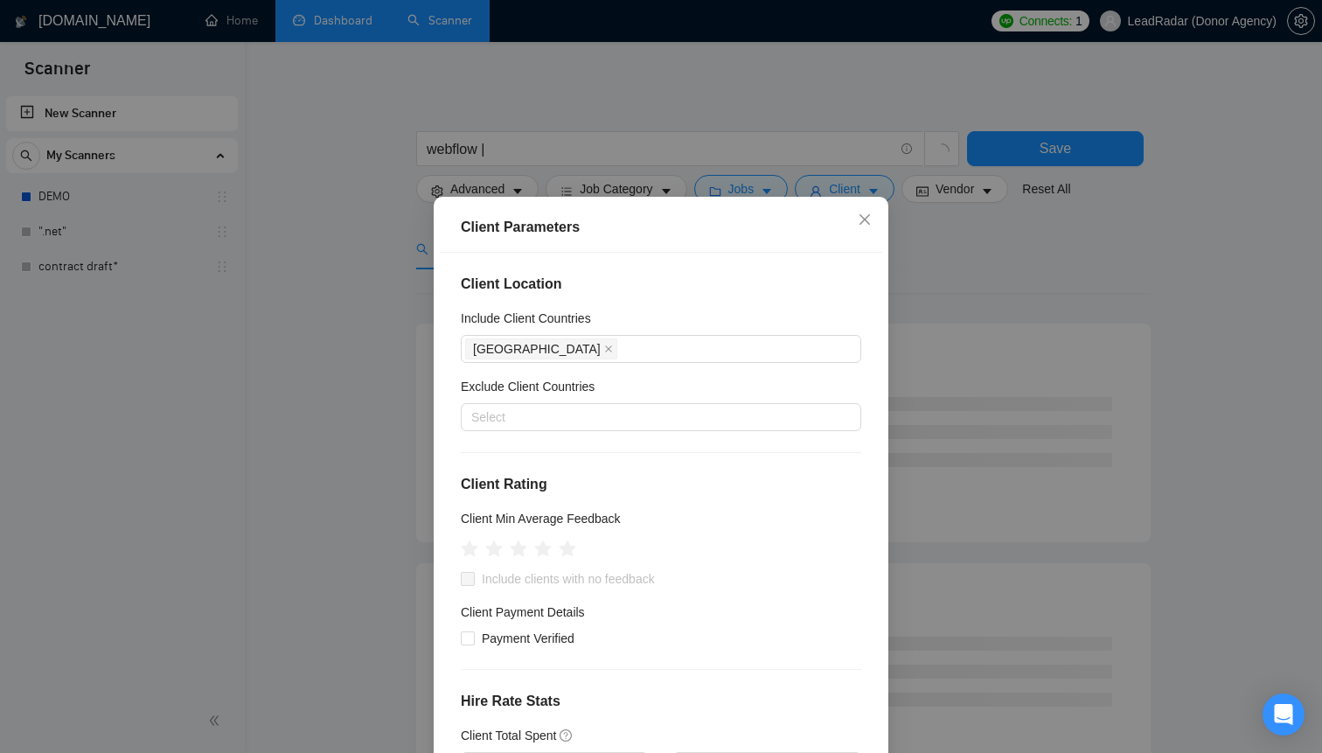
click at [532, 401] on div "Exclude Client Countries" at bounding box center [661, 390] width 401 height 26
click at [517, 415] on div at bounding box center [652, 417] width 374 height 21
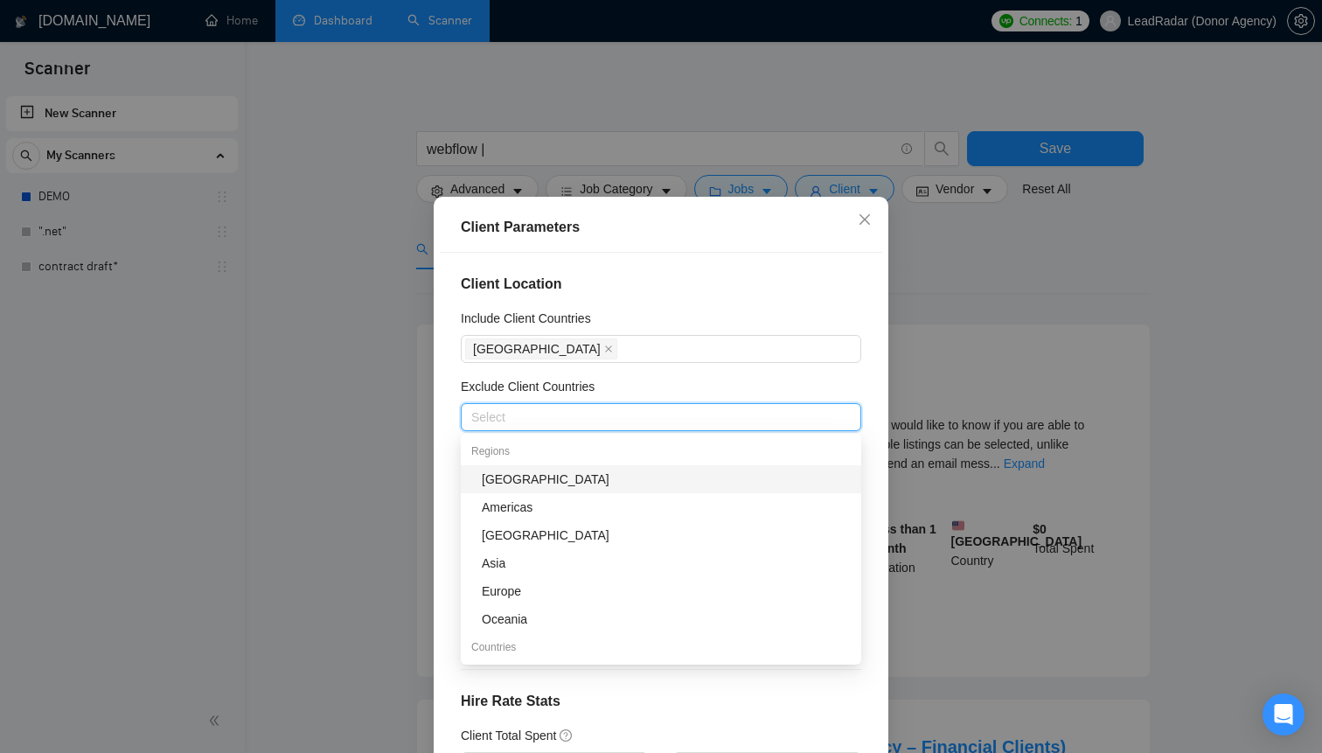
click at [507, 491] on div "[GEOGRAPHIC_DATA]" at bounding box center [661, 479] width 401 height 28
click at [791, 373] on div "Client Location Include Client Countries [GEOGRAPHIC_DATA] Exclude Client Count…" at bounding box center [661, 516] width 443 height 527
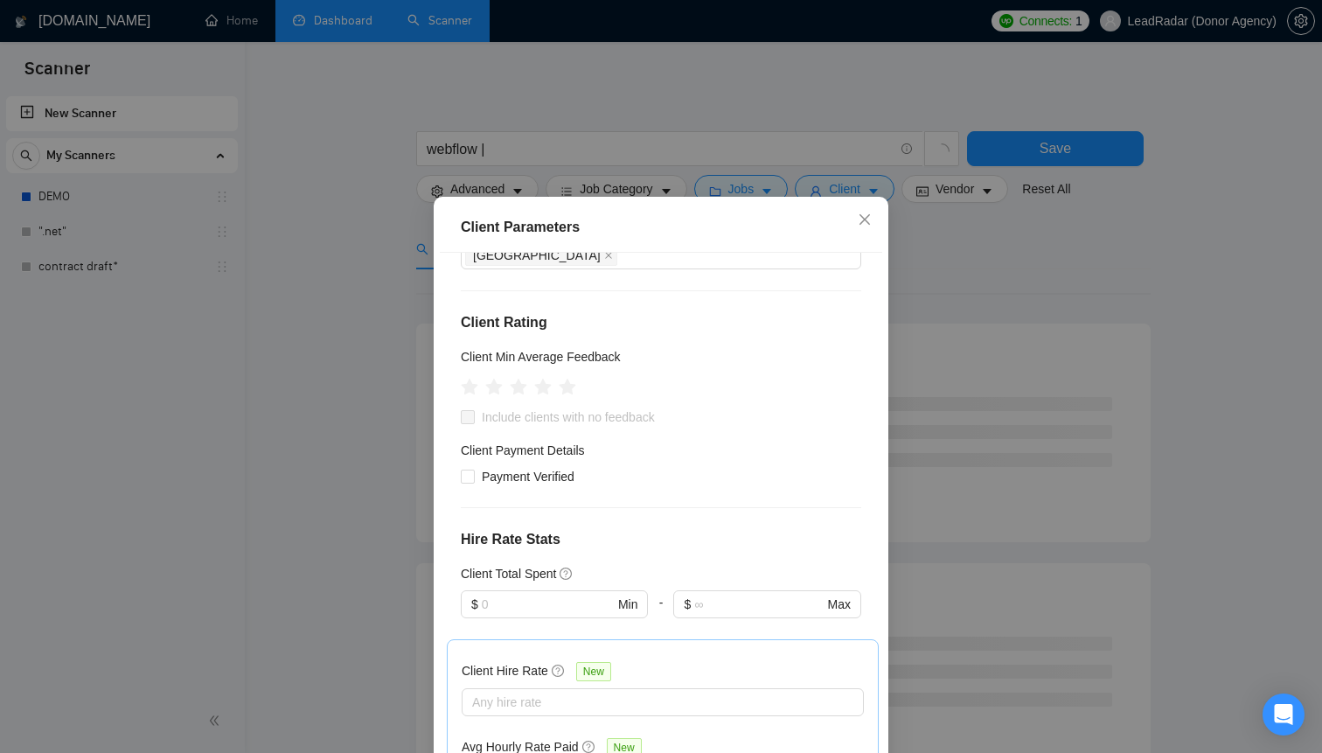
scroll to position [165, 0]
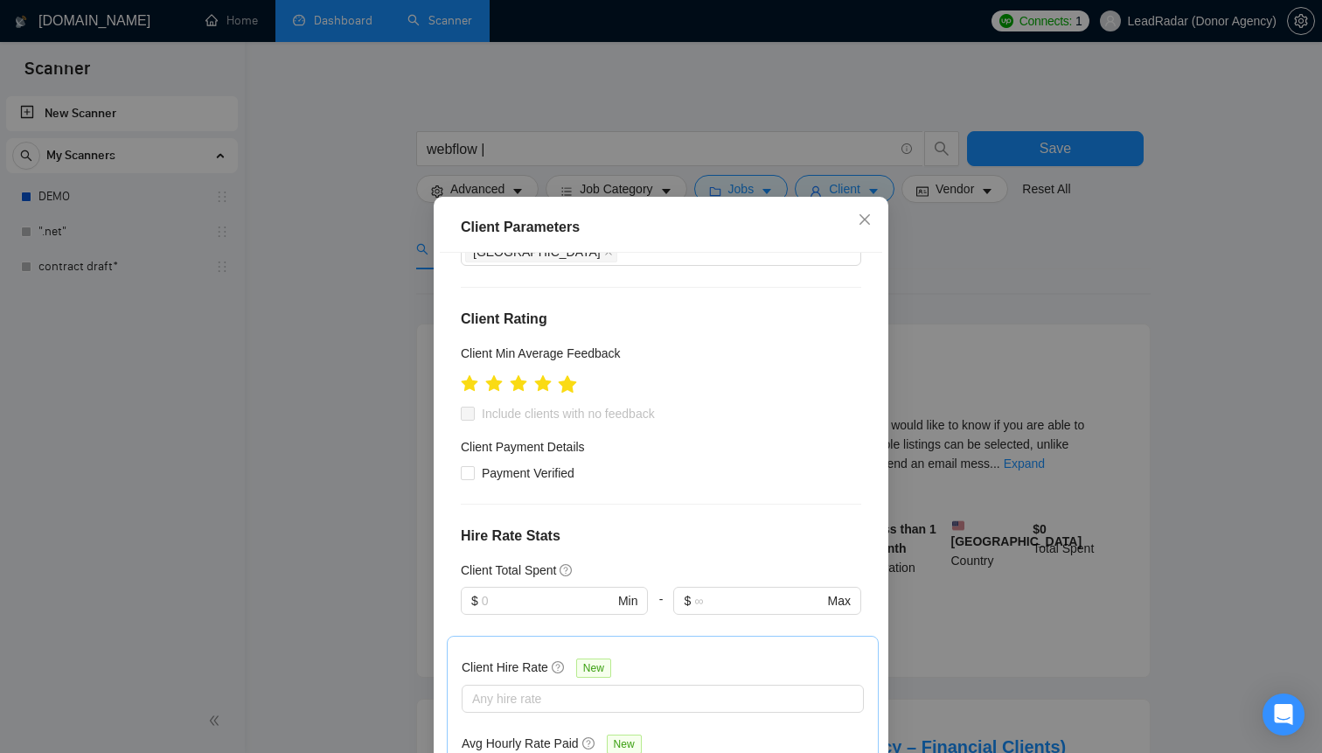
click at [568, 394] on icon "star" at bounding box center [567, 383] width 19 height 19
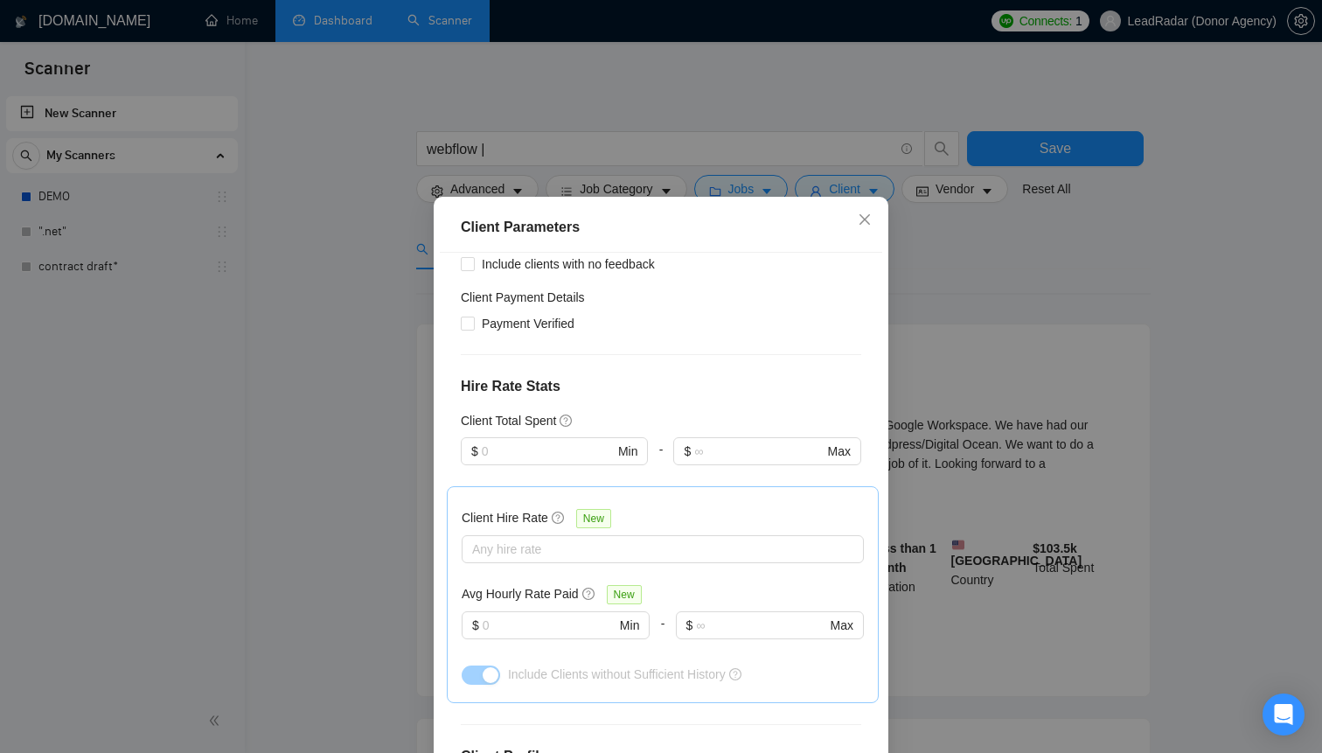
scroll to position [317, 0]
click at [465, 327] on label "Payment Verified" at bounding box center [521, 320] width 121 height 19
click at [465, 326] on input "Payment Verified" at bounding box center [467, 320] width 12 height 12
checkbox input "true"
click at [544, 447] on input "text" at bounding box center [548, 448] width 132 height 19
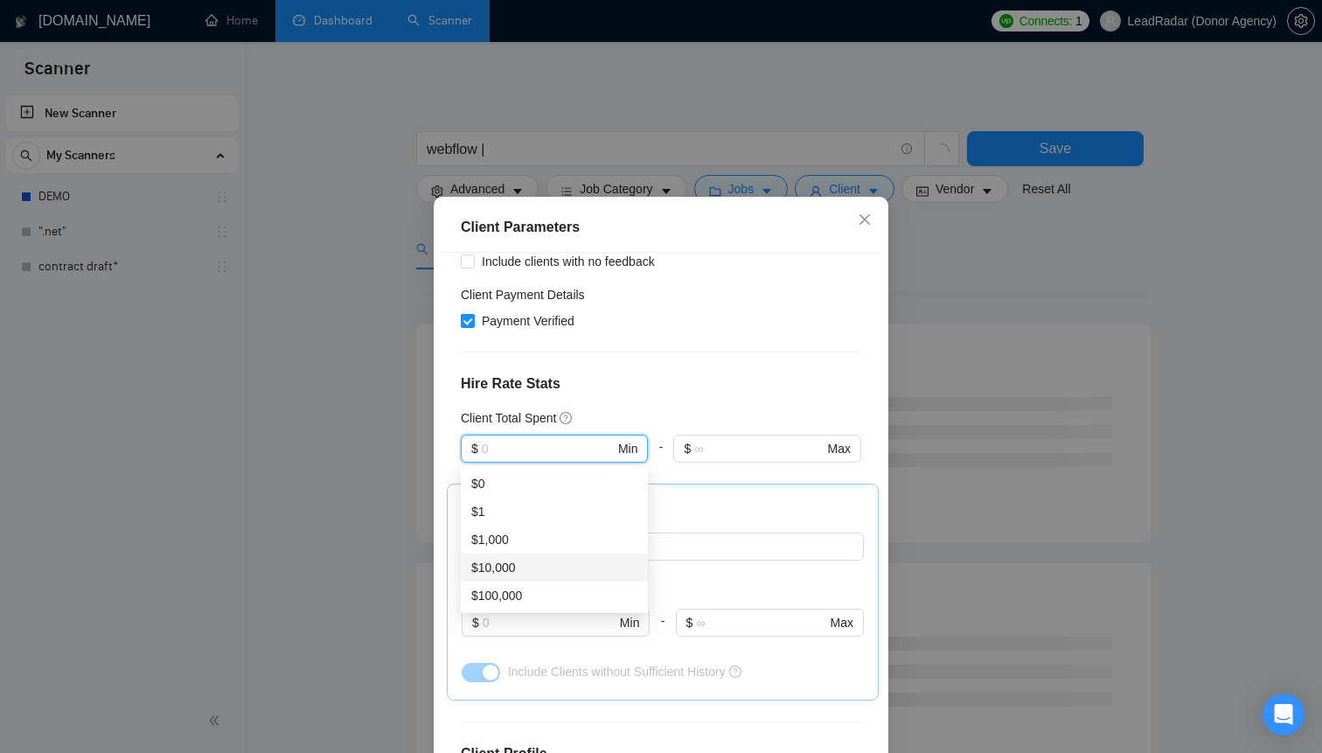
click at [528, 567] on div "$10,000" at bounding box center [554, 567] width 166 height 19
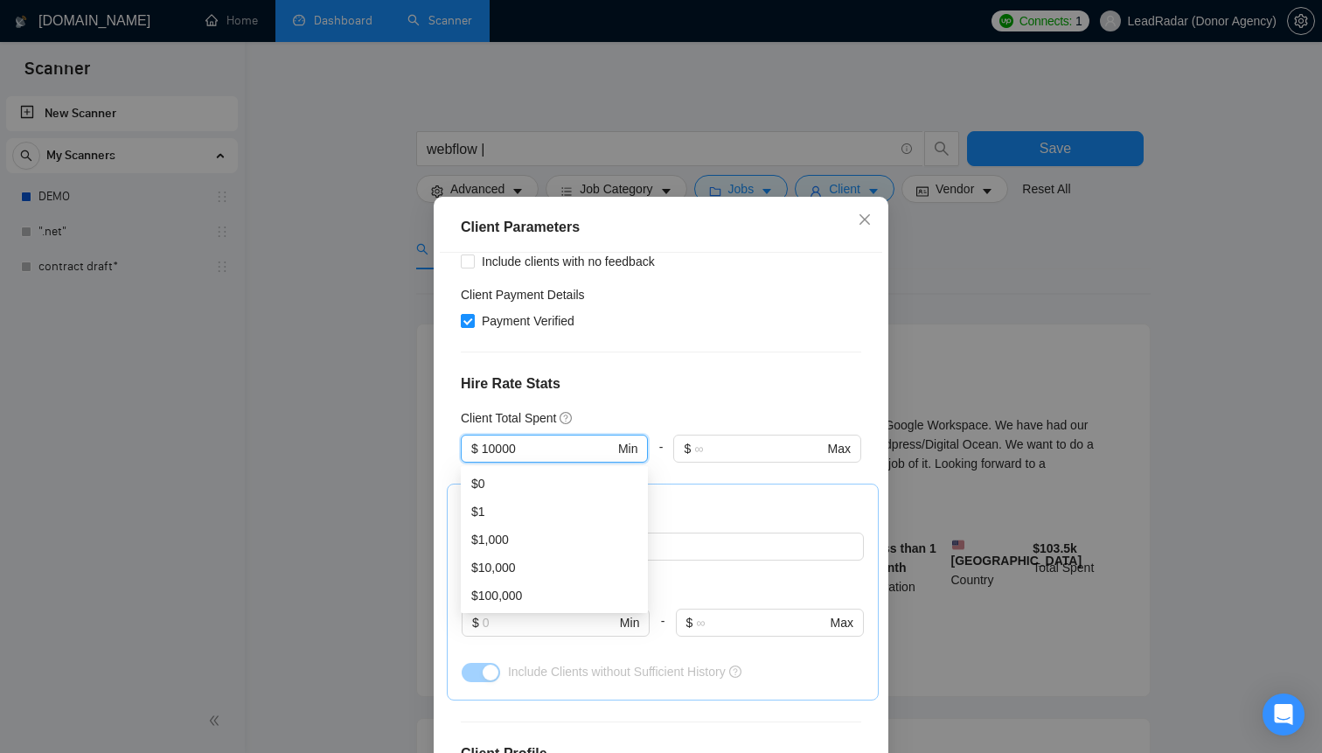
type input "10000"
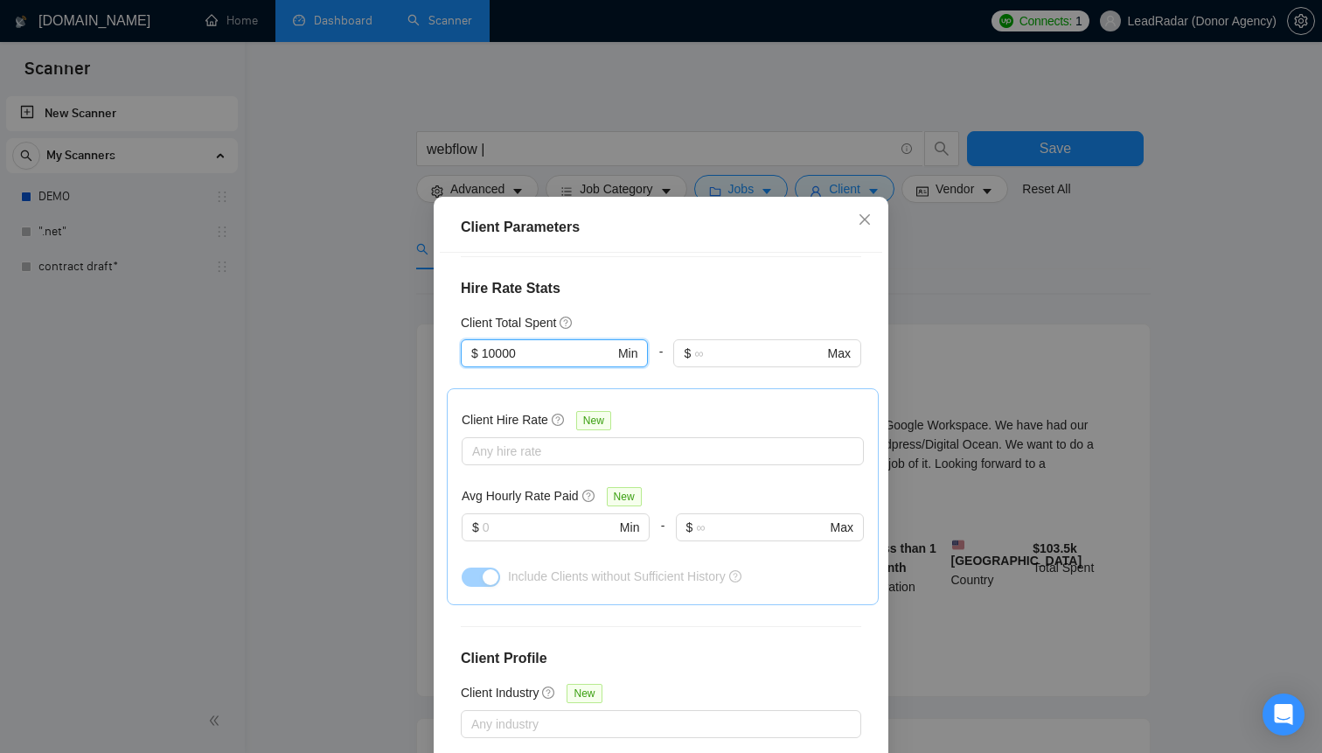
scroll to position [429, 0]
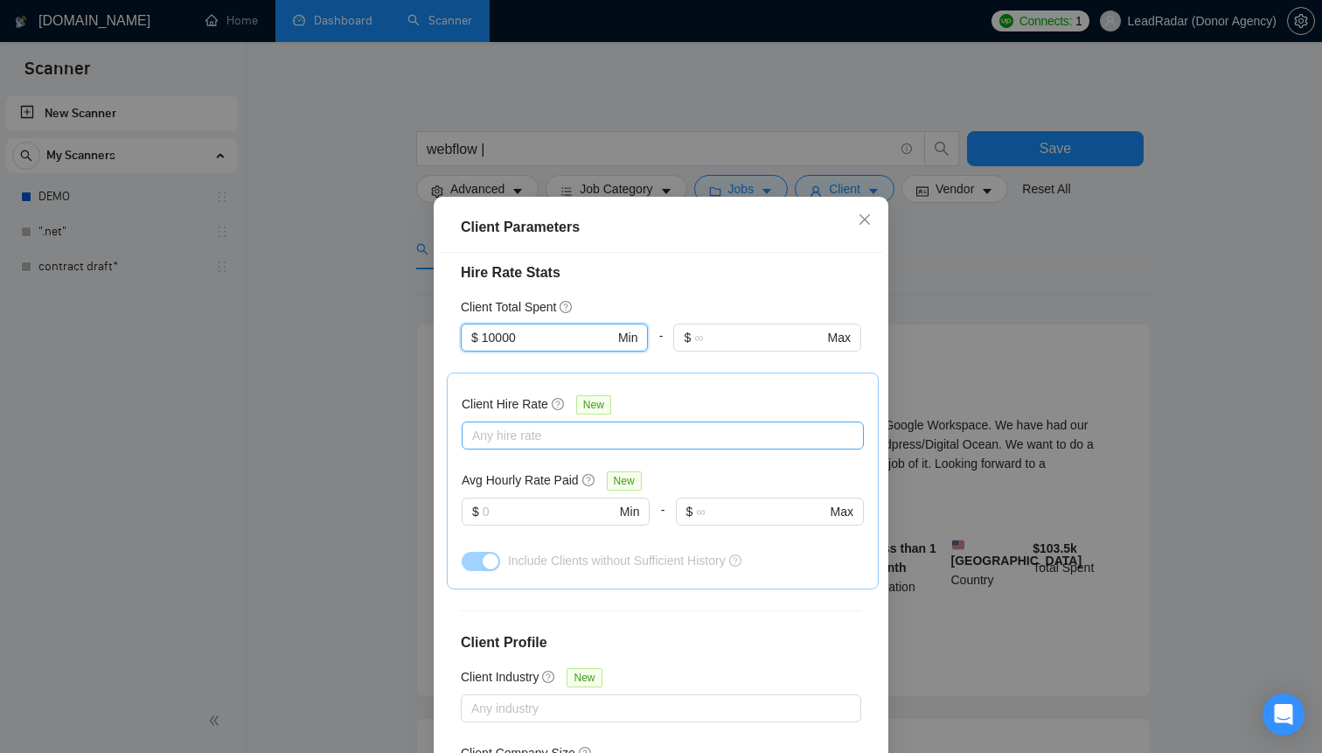
click at [541, 429] on div at bounding box center [654, 435] width 376 height 21
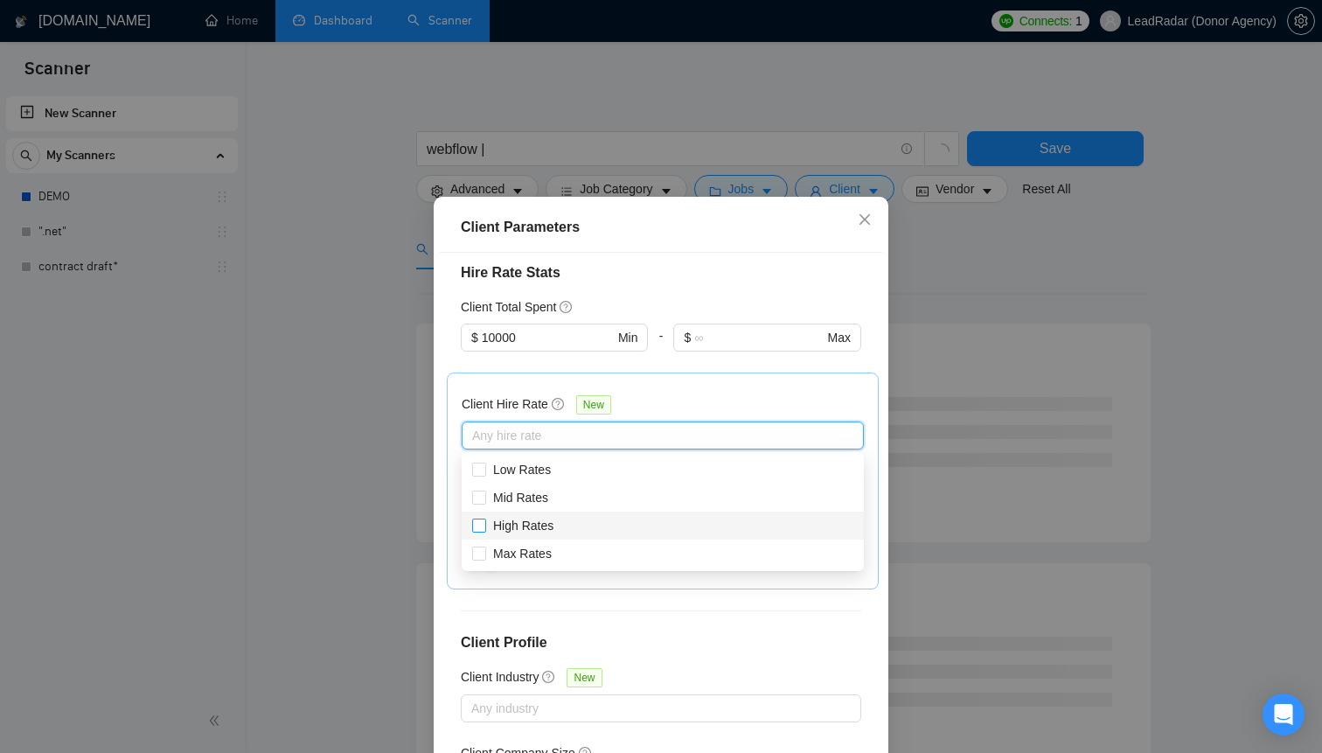
click at [526, 529] on span "High Rates" at bounding box center [523, 526] width 60 height 14
click at [485, 529] on input "High Rates" at bounding box center [478, 525] width 12 height 12
checkbox input "true"
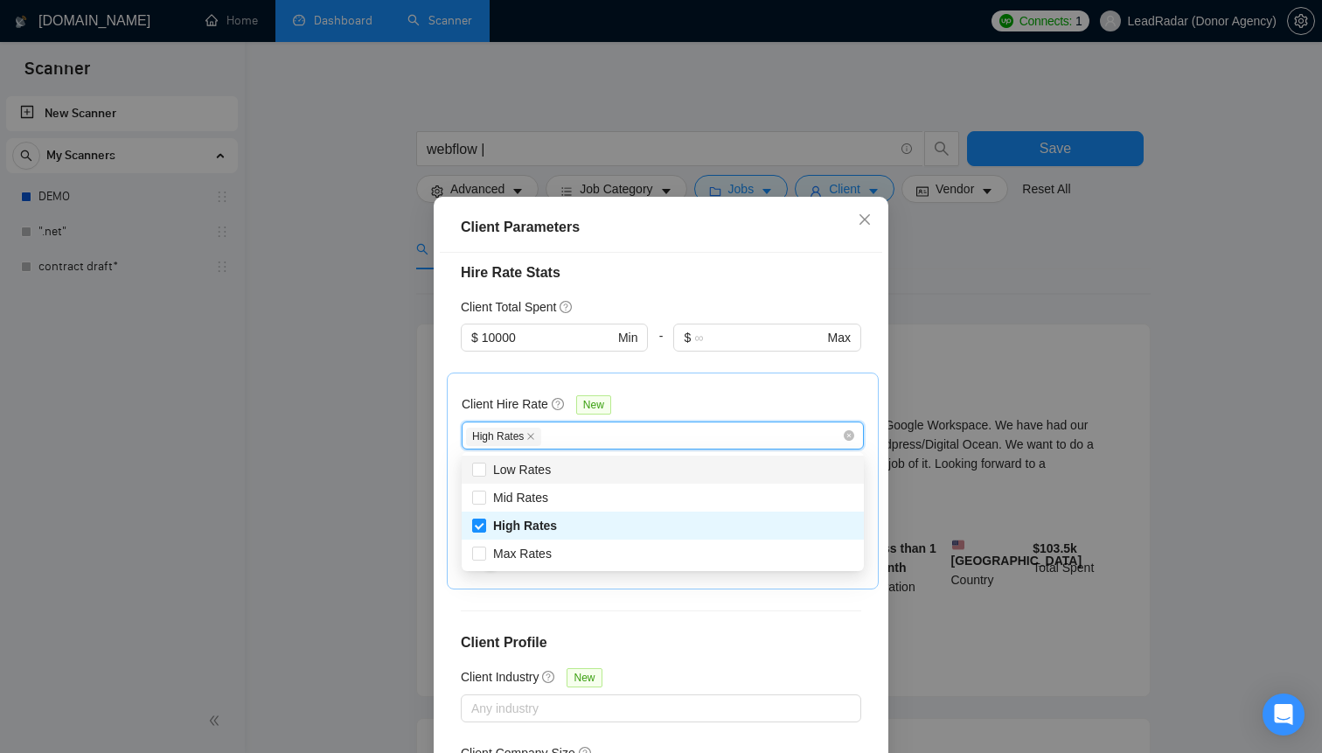
click at [657, 391] on div "Client Hire Rate New High Rates Avg Hourly Rate Paid New $ Min - $ Max Include …" at bounding box center [663, 480] width 402 height 187
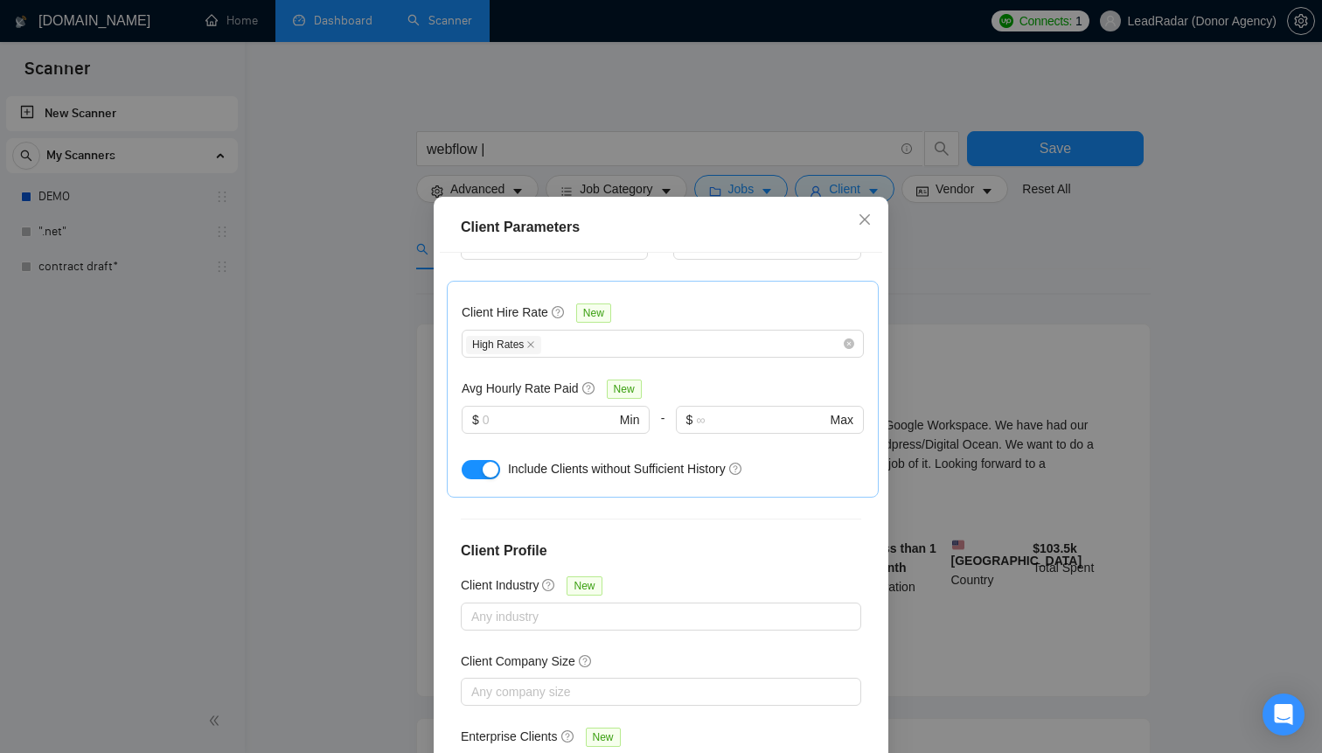
scroll to position [538, 0]
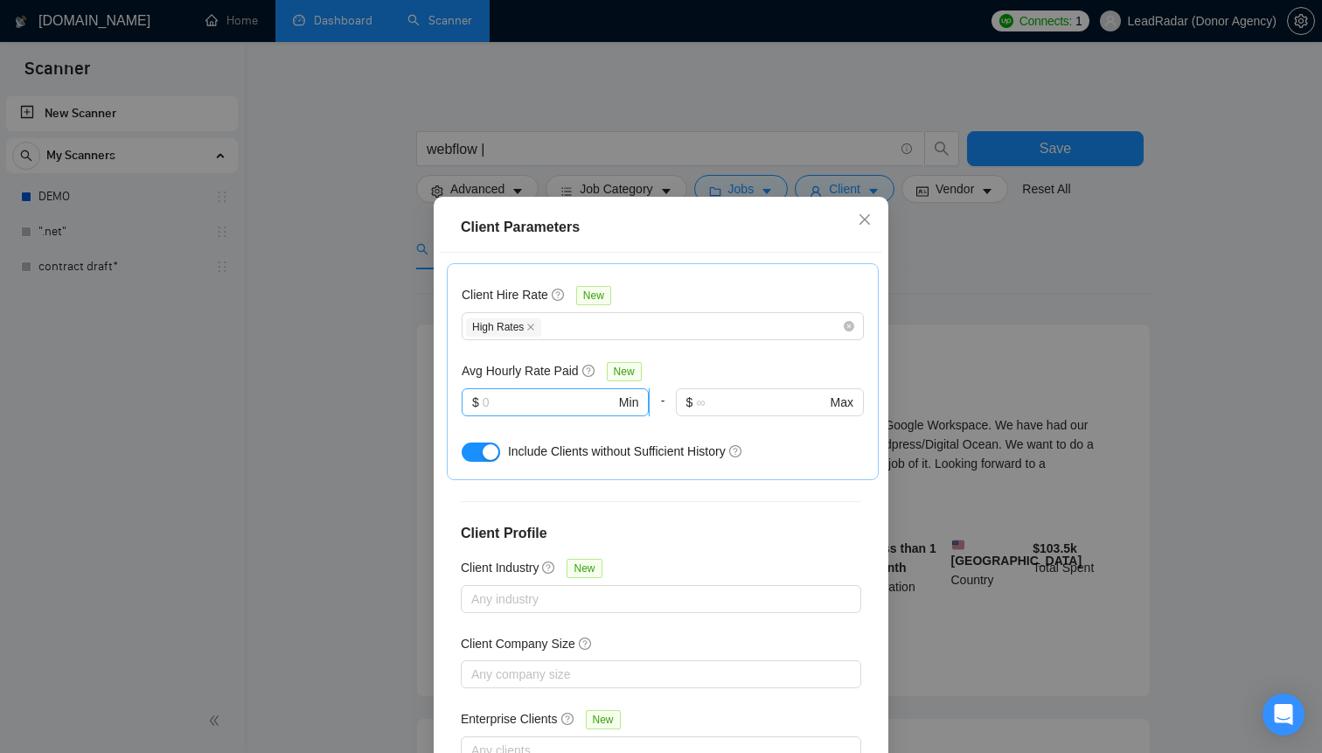
click at [560, 402] on input "text" at bounding box center [549, 402] width 133 height 19
type input "50"
click at [726, 393] on input "text" at bounding box center [760, 402] width 129 height 19
type input "1"
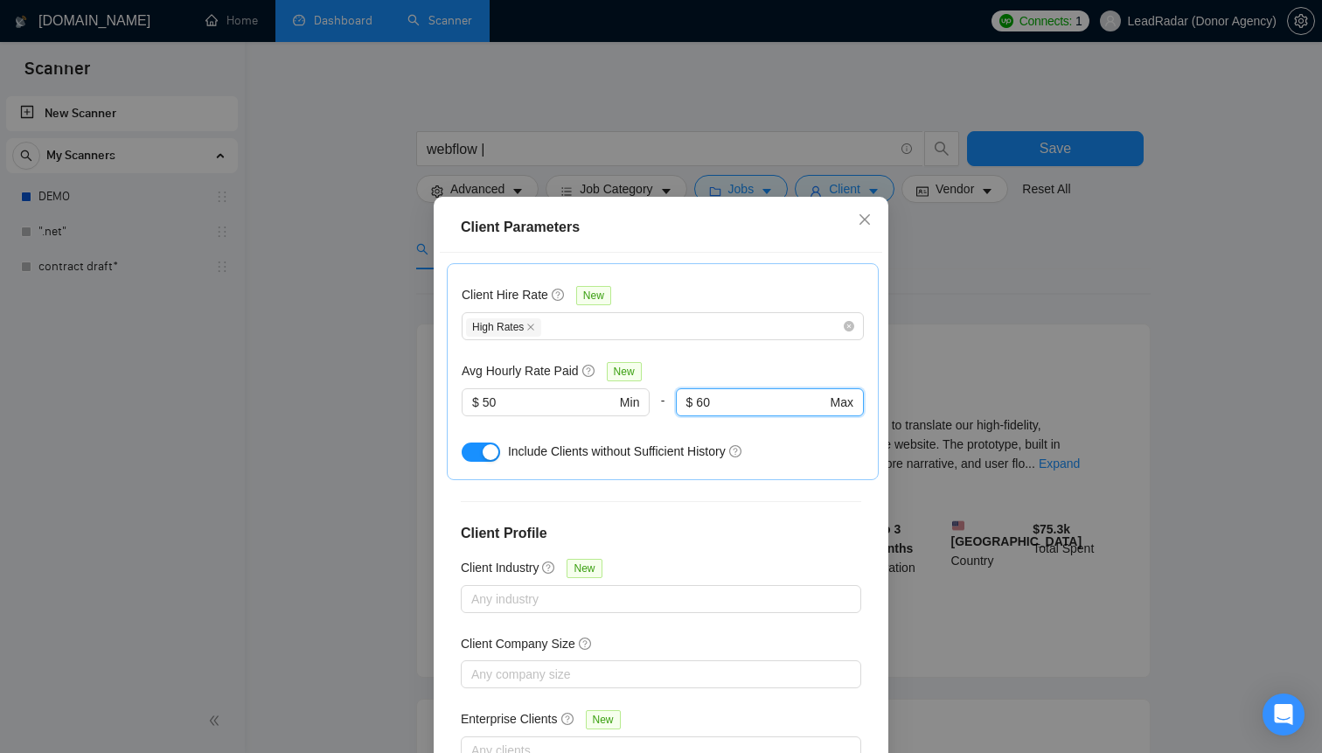
type input "60"
click at [806, 439] on div "Include Clients without Sufficient History" at bounding box center [663, 451] width 402 height 28
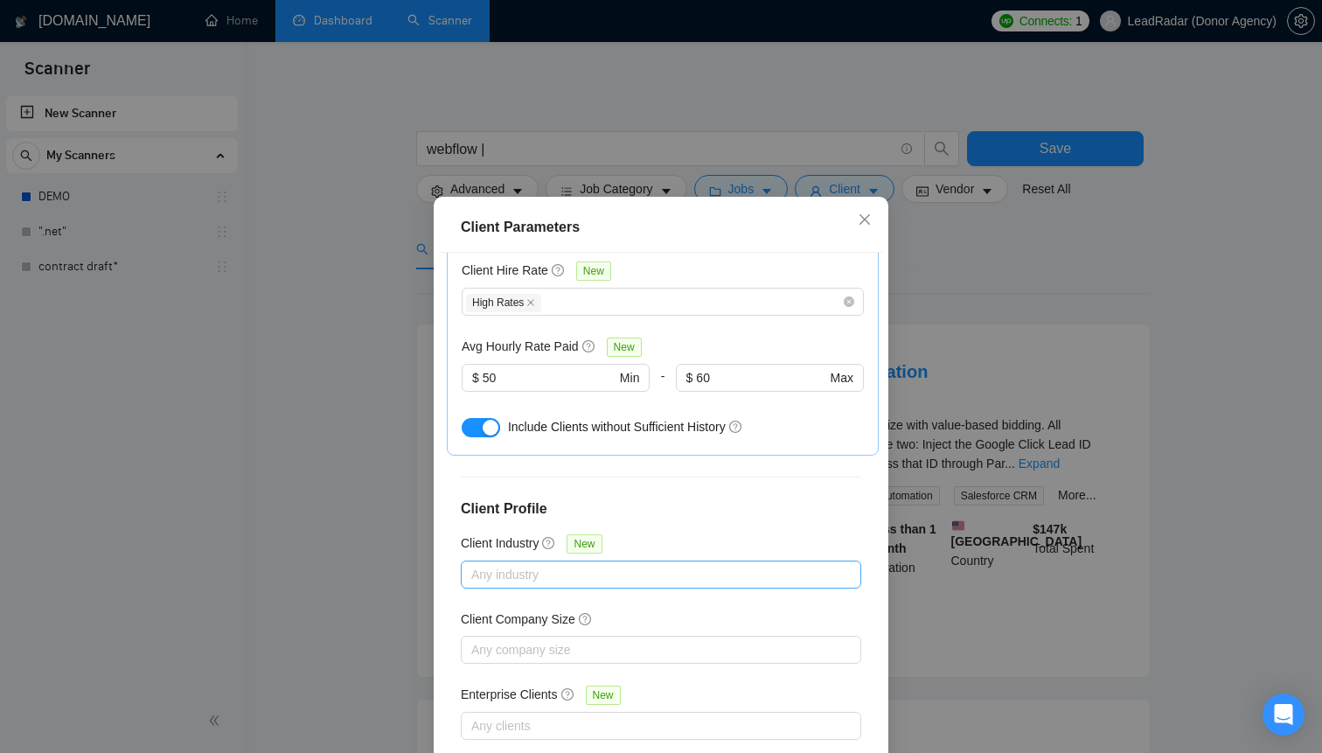
click at [608, 570] on div at bounding box center [652, 574] width 374 height 21
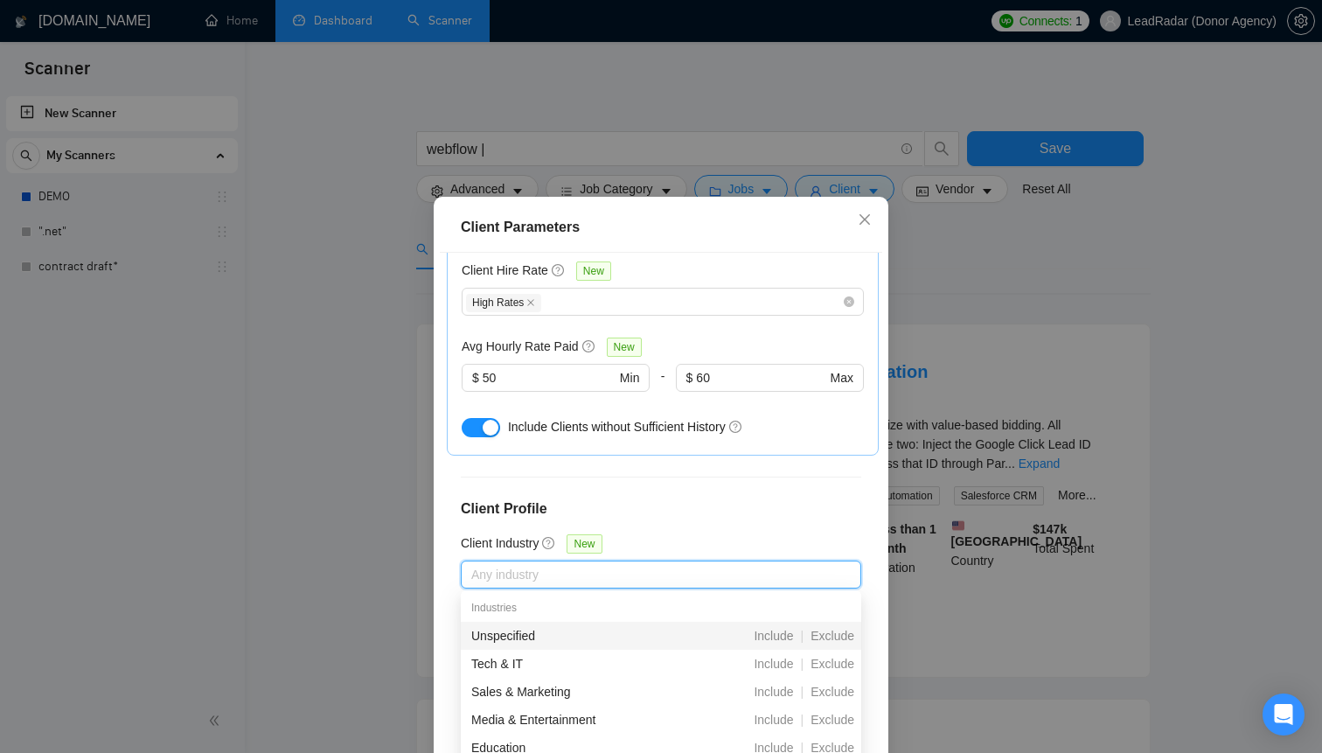
click at [634, 538] on div "Client Location Include Client Countries [GEOGRAPHIC_DATA] Exclude Client Count…" at bounding box center [661, 516] width 443 height 527
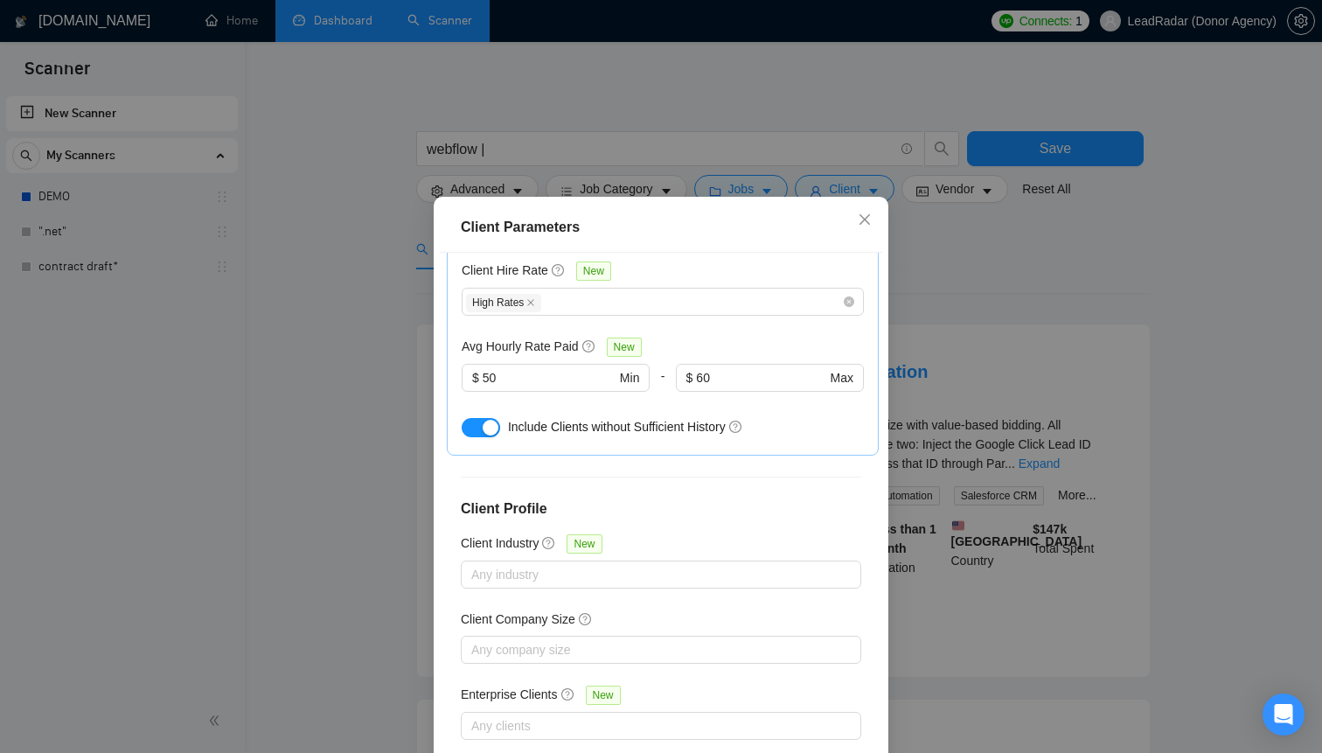
scroll to position [103, 0]
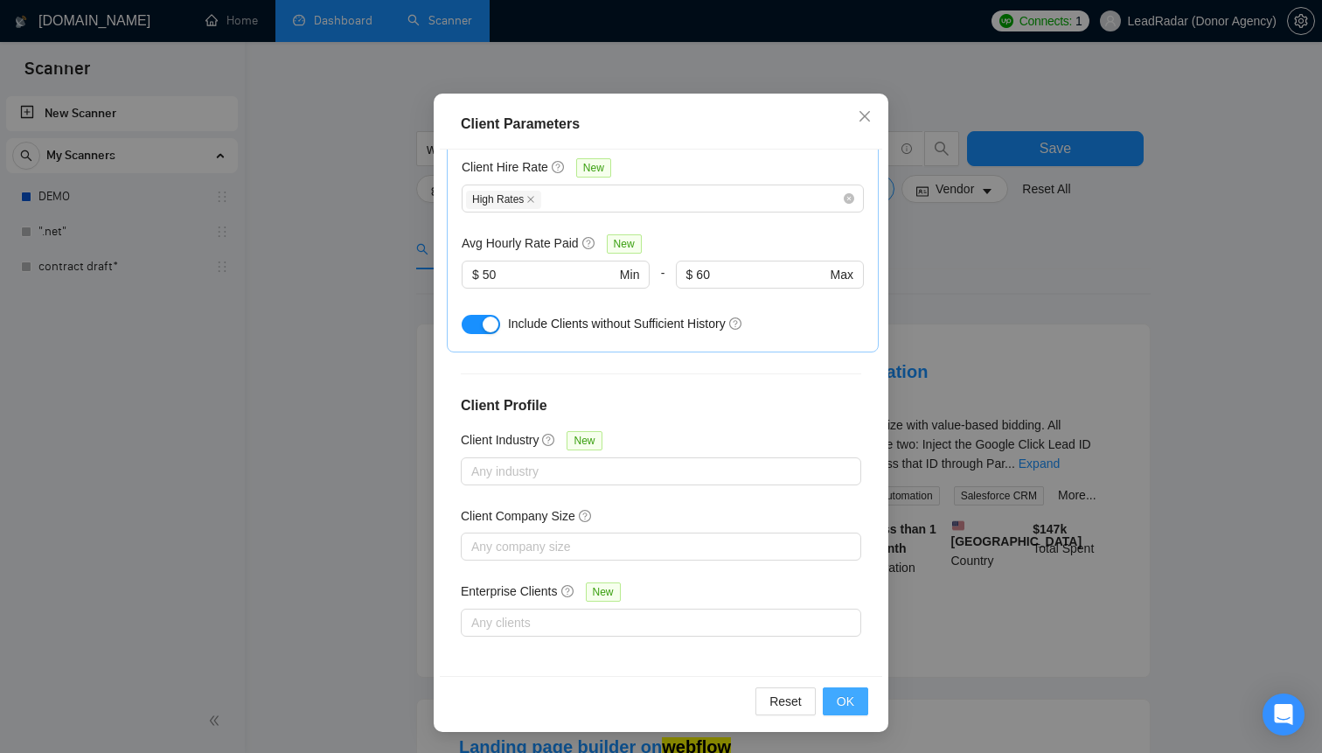
click at [827, 704] on button "OK" at bounding box center [845, 701] width 45 height 28
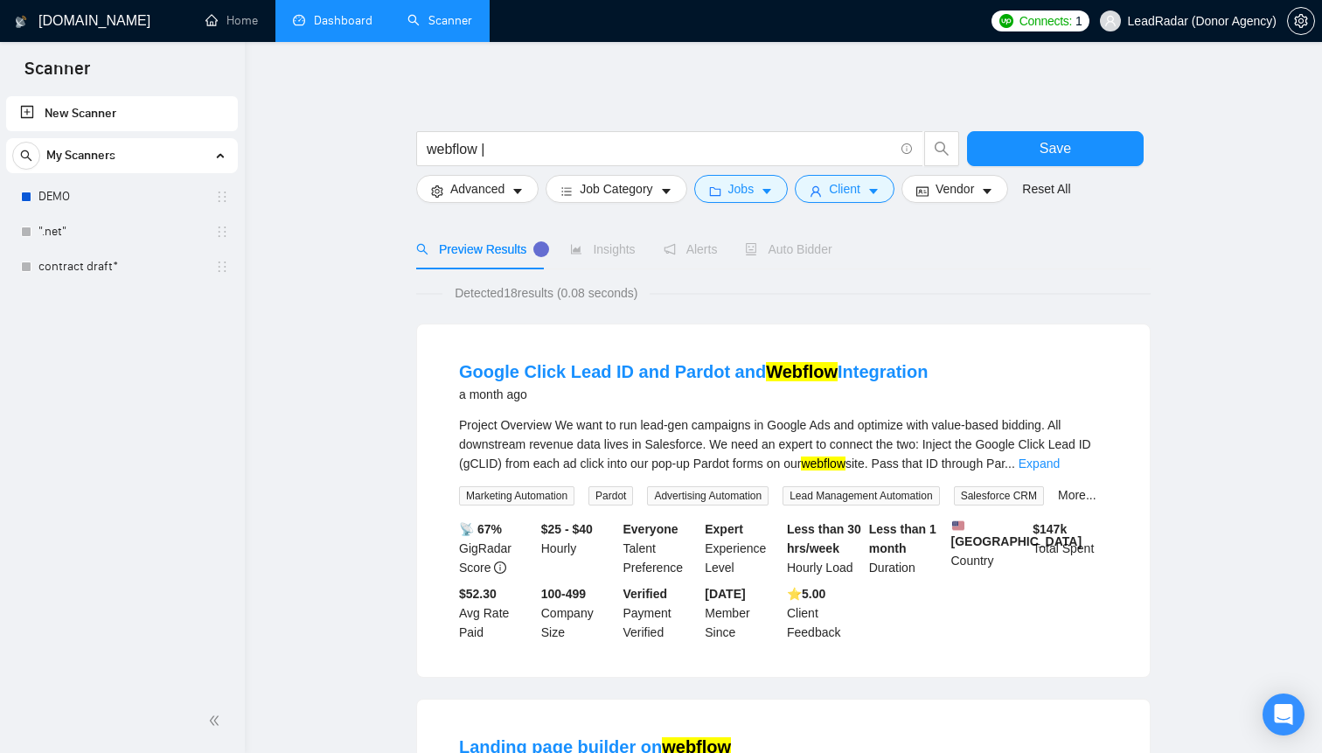
scroll to position [11, 0]
drag, startPoint x: 512, startPoint y: 296, endPoint x: 533, endPoint y: 296, distance: 20.1
click at [533, 296] on span "Detected 18 results (0.08 seconds)" at bounding box center [546, 292] width 207 height 19
